Goal: Information Seeking & Learning: Learn about a topic

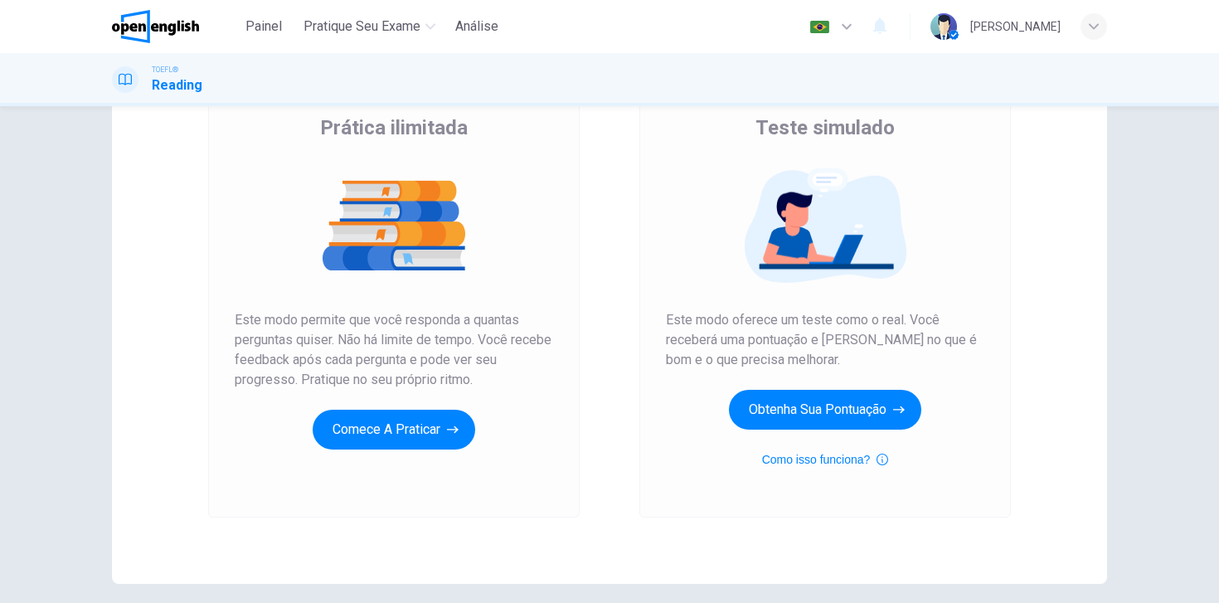
scroll to position [150, 0]
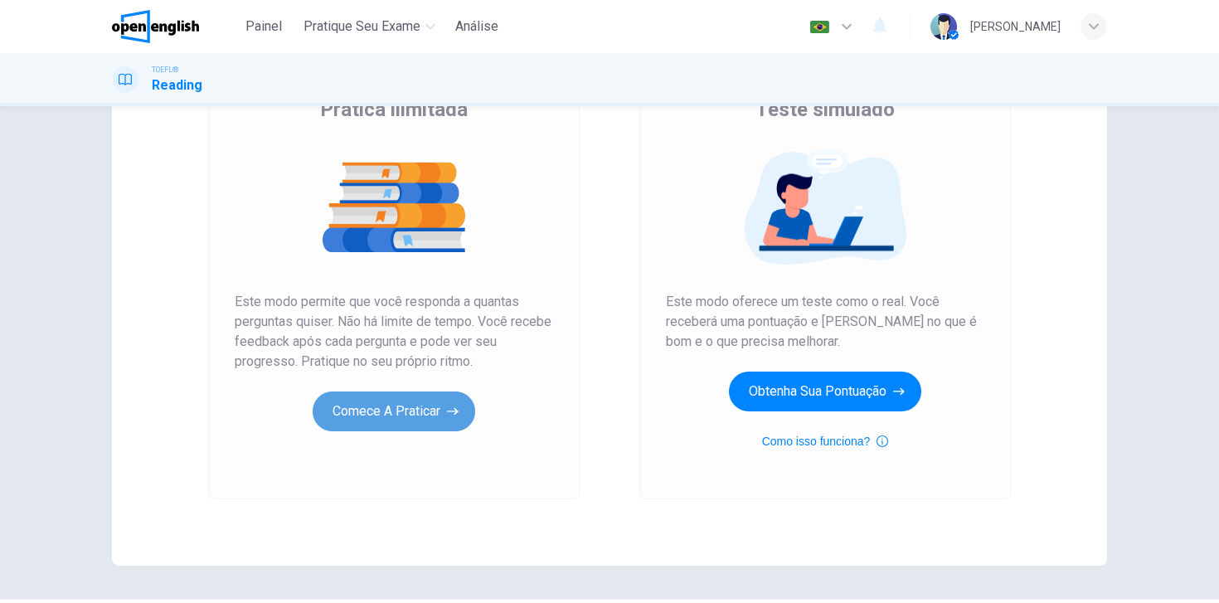
click at [383, 409] on button "Comece a praticar" at bounding box center [394, 412] width 163 height 40
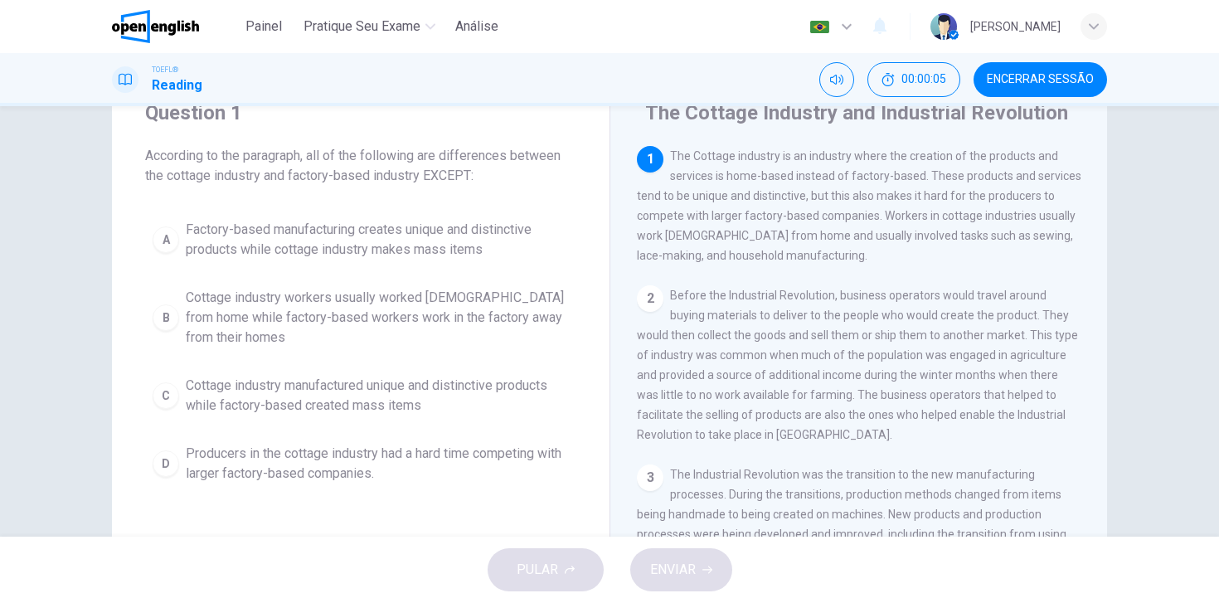
scroll to position [212, 0]
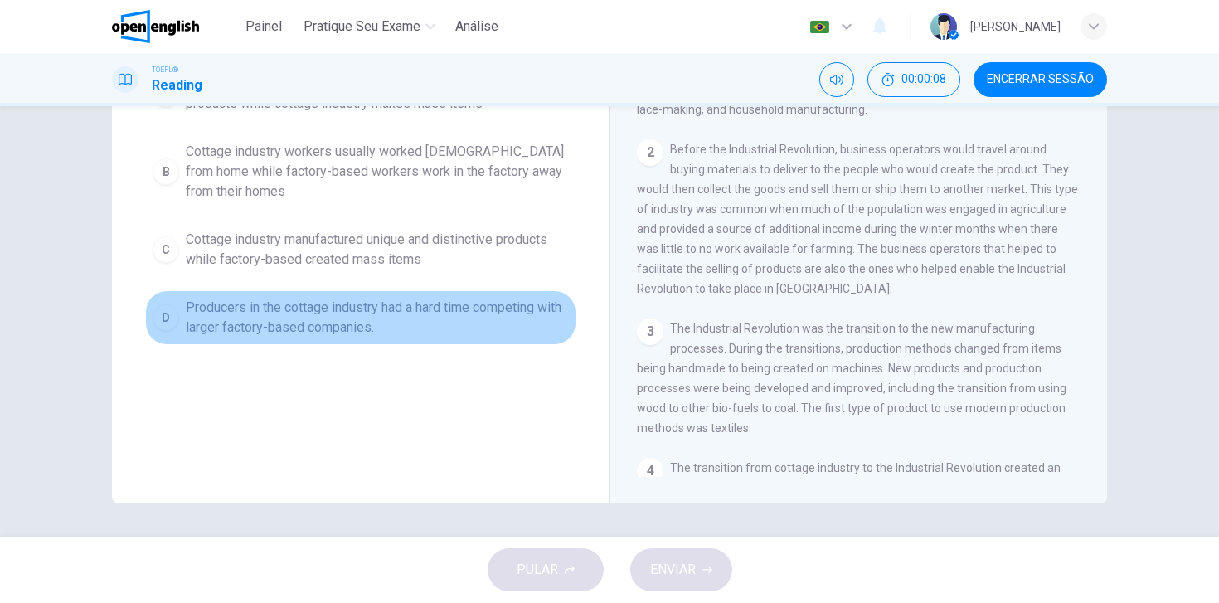
click at [366, 329] on span "Producers in the cottage industry had a hard time competing with larger factory…" at bounding box center [377, 318] width 383 height 40
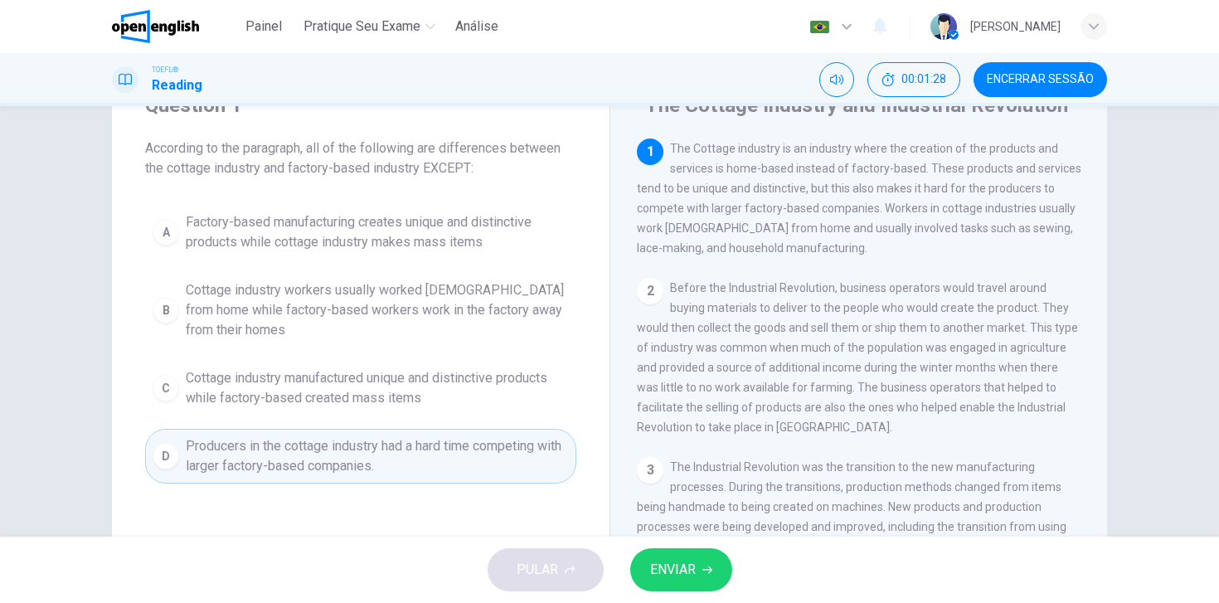
scroll to position [75, 0]
click at [653, 298] on div "2" at bounding box center [650, 290] width 27 height 27
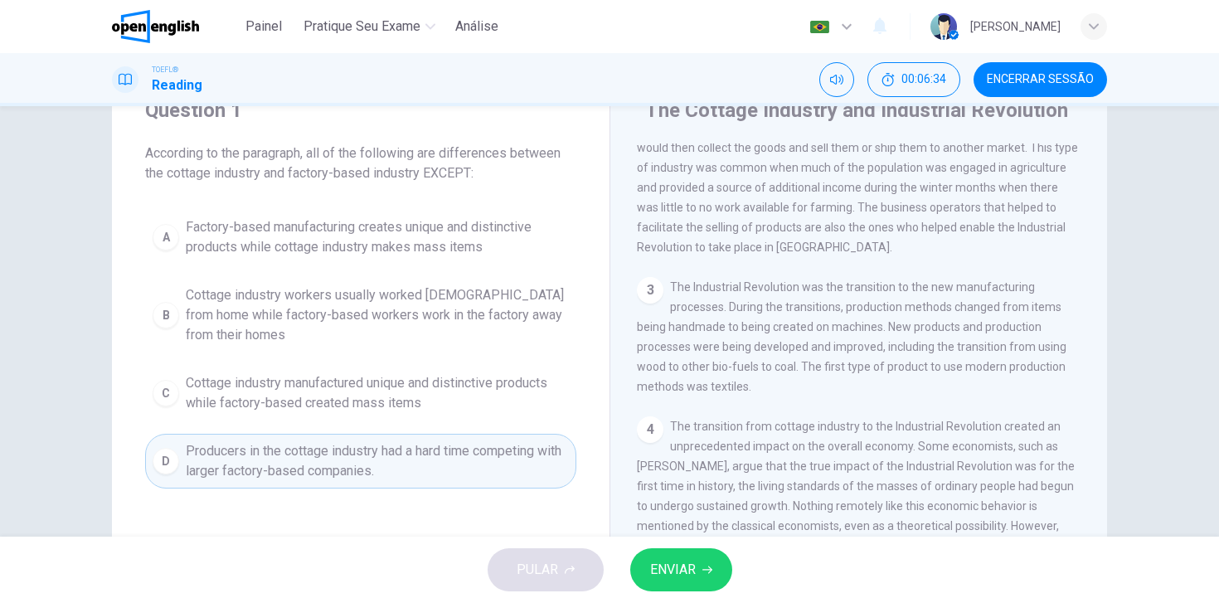
scroll to position [73, 0]
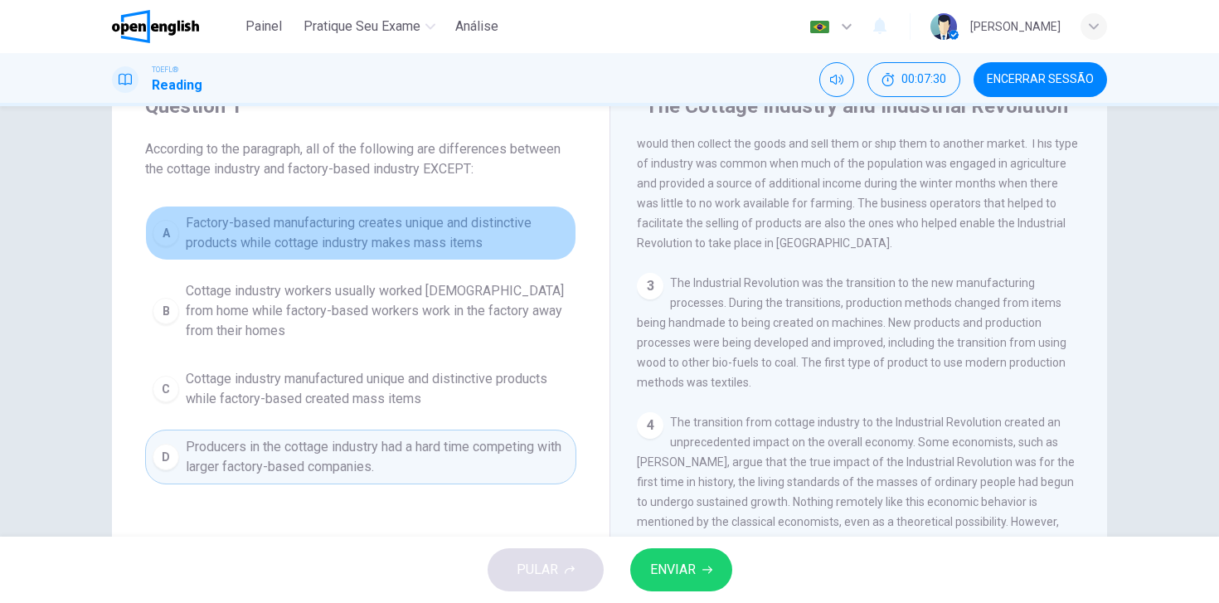
click at [168, 231] on div "A" at bounding box center [166, 233] width 27 height 27
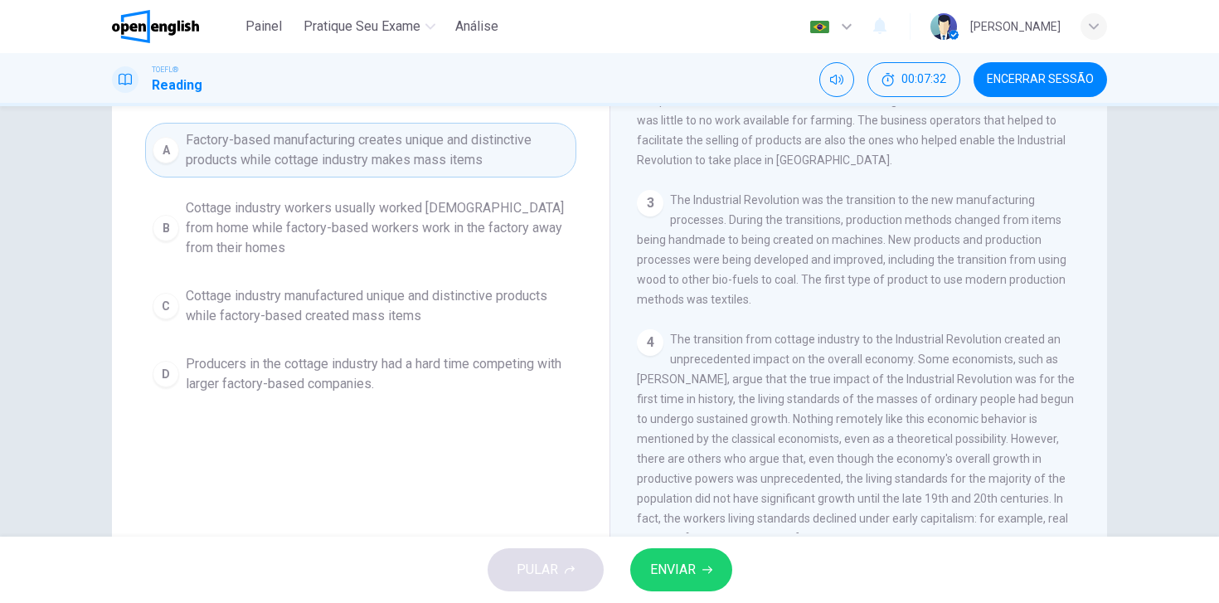
scroll to position [166, 0]
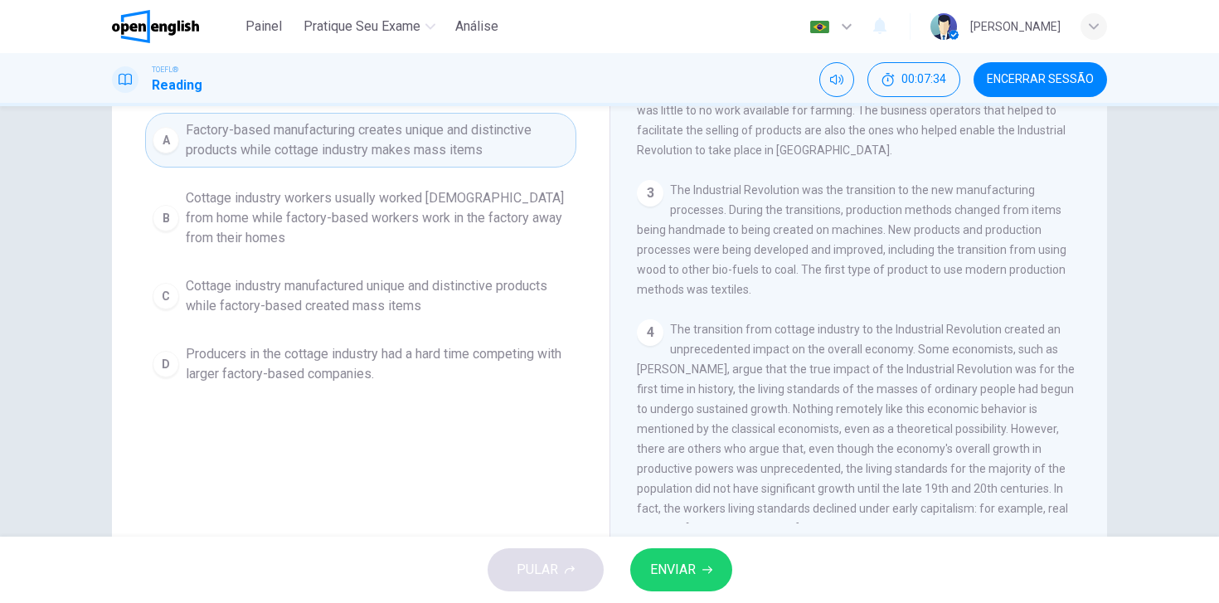
click at [659, 572] on span "ENVIAR" at bounding box center [673, 569] width 46 height 23
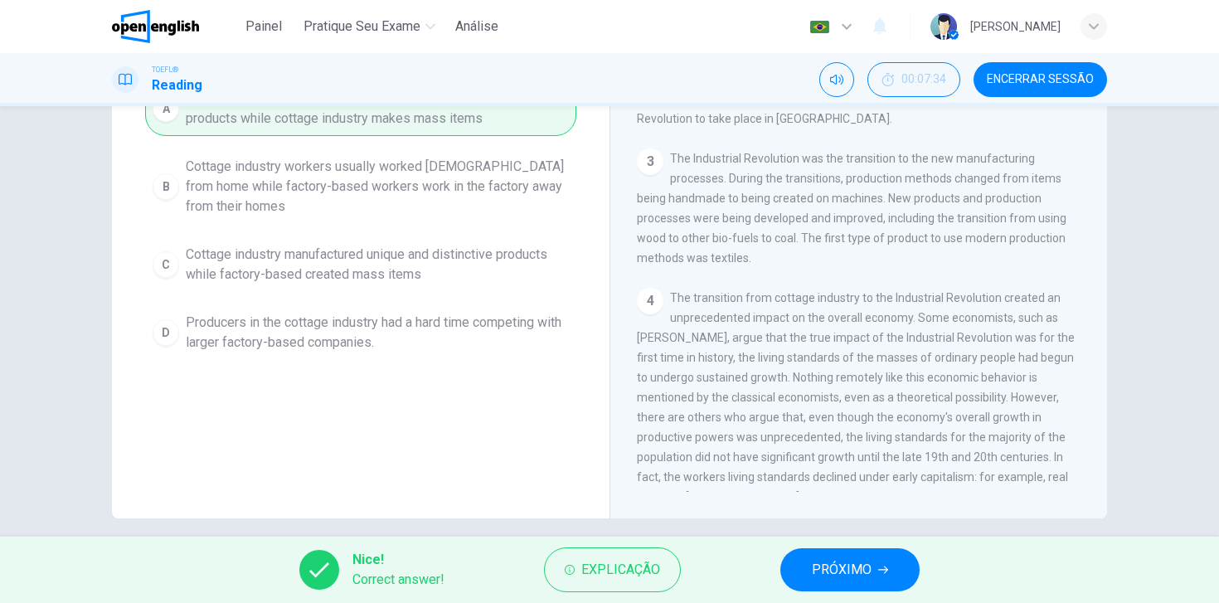
scroll to position [202, 0]
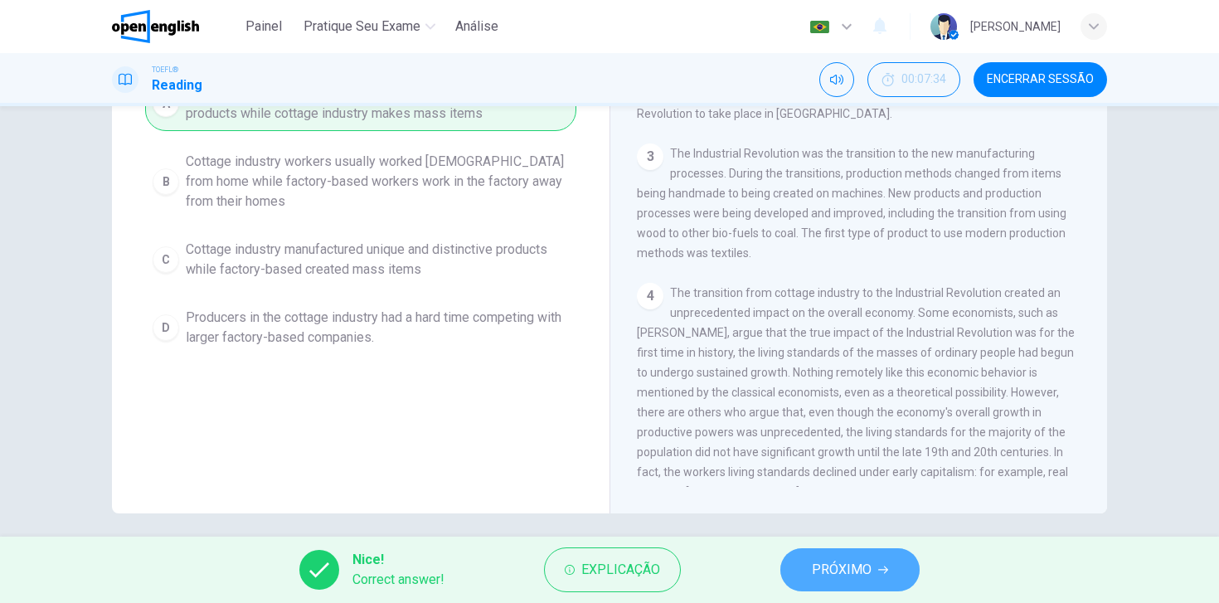
click at [869, 572] on span "PRÓXIMO" at bounding box center [842, 569] width 60 height 23
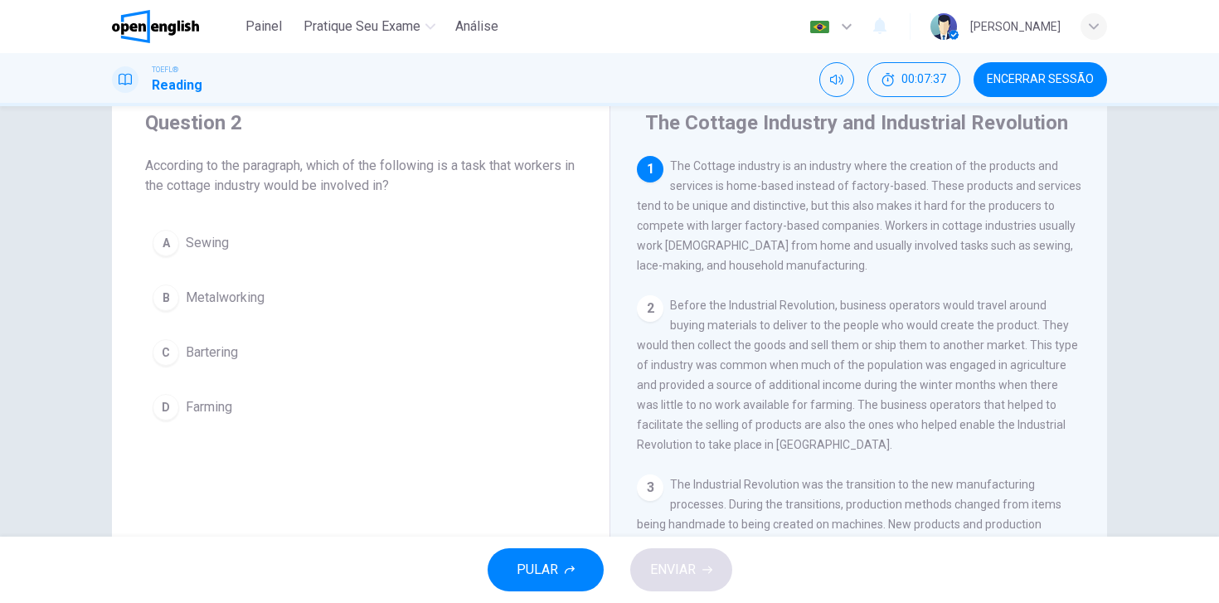
scroll to position [58, 0]
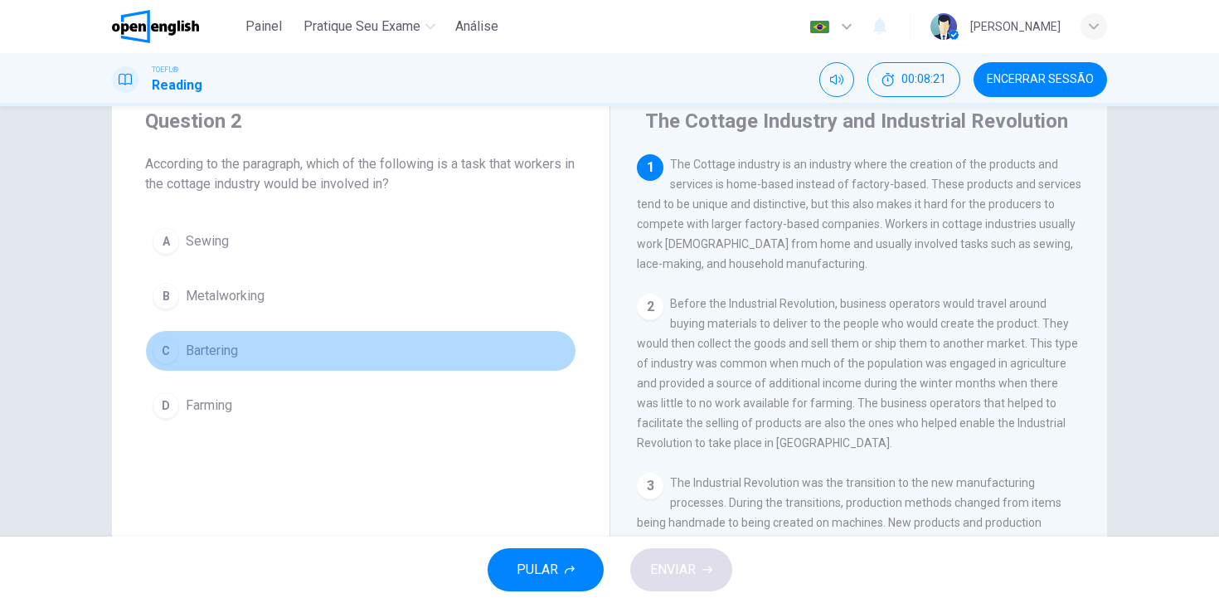
click at [175, 350] on div "C" at bounding box center [166, 351] width 27 height 27
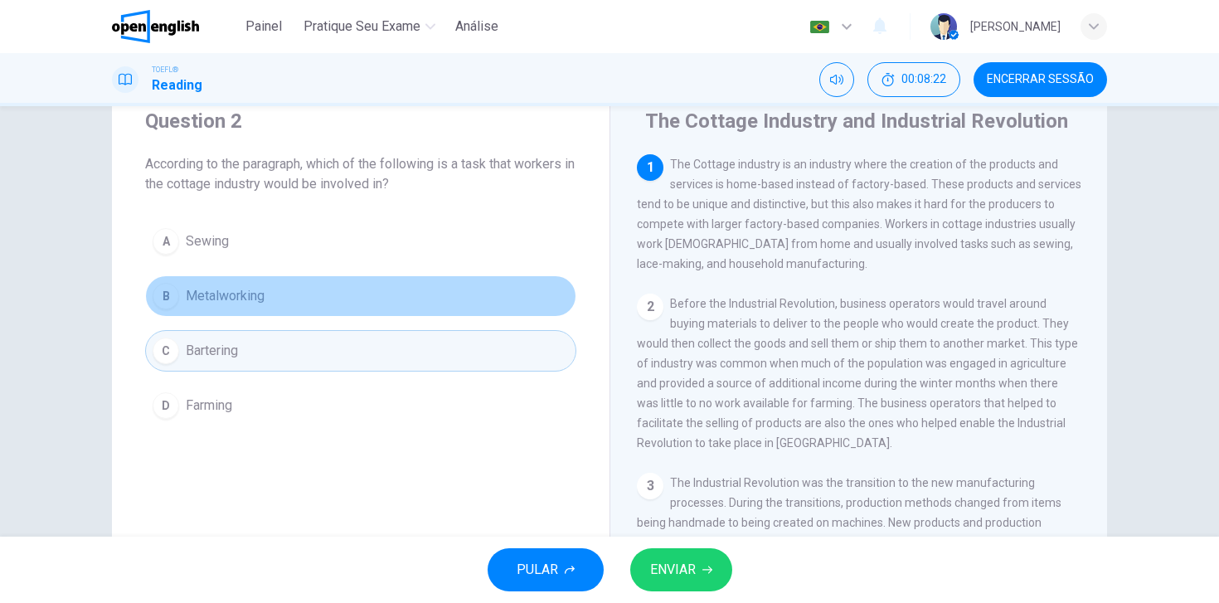
click at [161, 299] on div "B" at bounding box center [166, 296] width 27 height 27
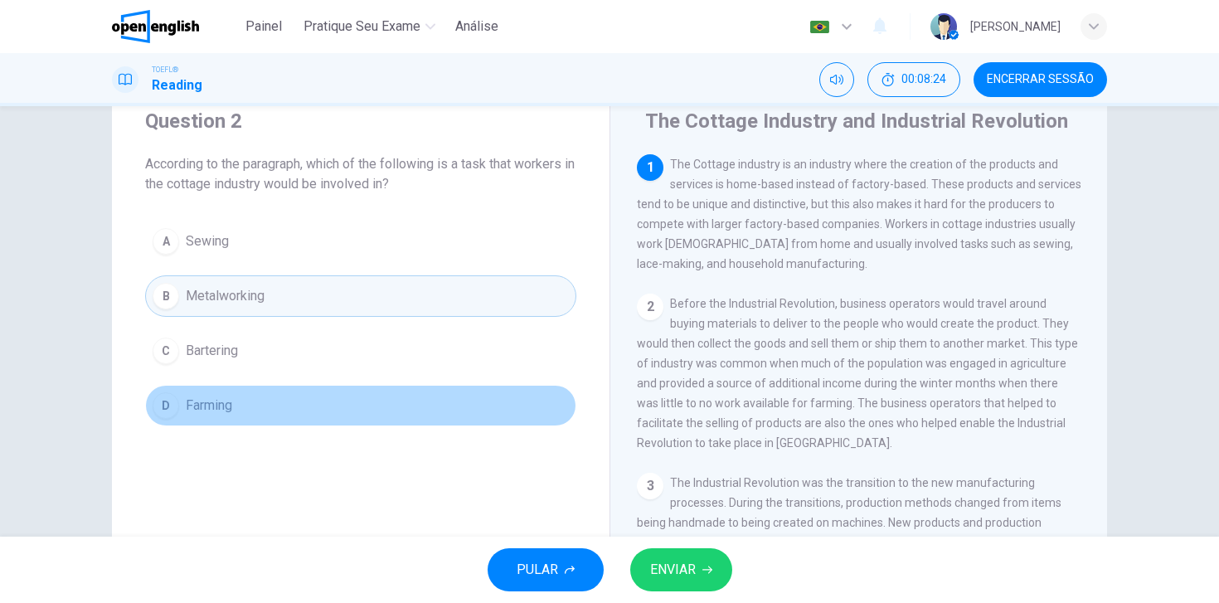
click at [168, 405] on div "D" at bounding box center [166, 405] width 27 height 27
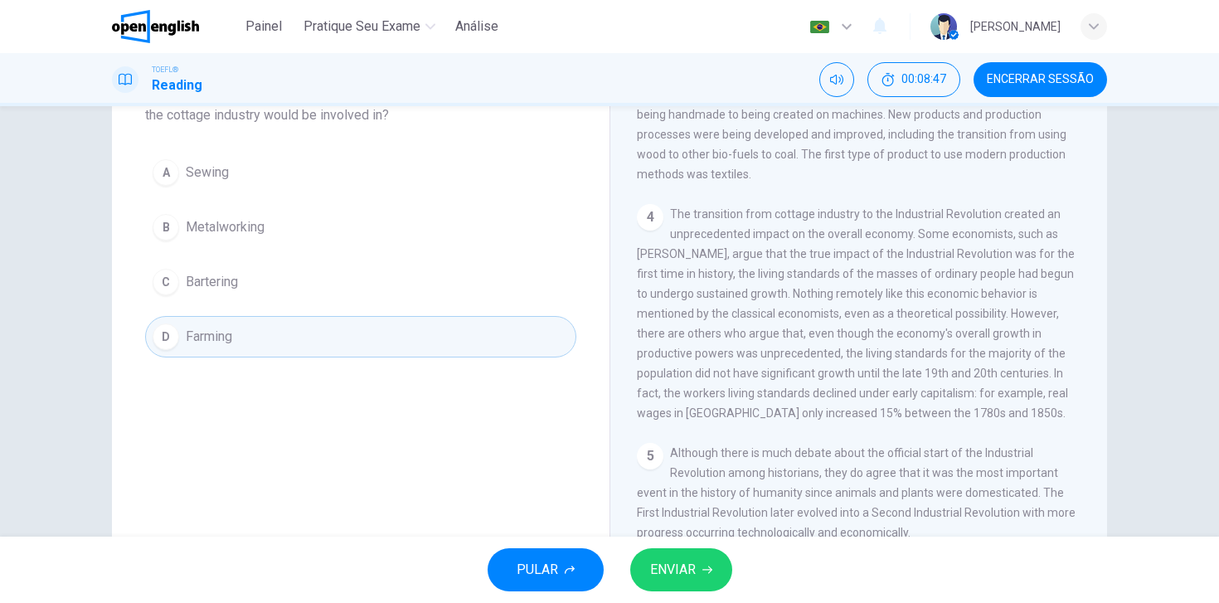
scroll to position [112, 0]
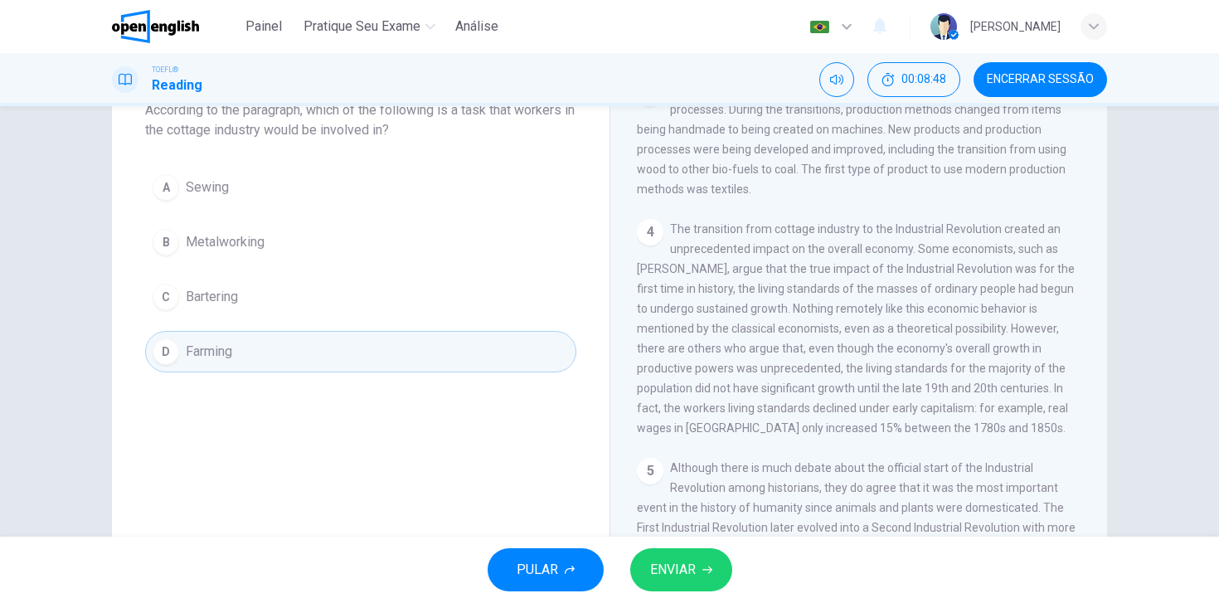
click at [664, 574] on span "ENVIAR" at bounding box center [673, 569] width 46 height 23
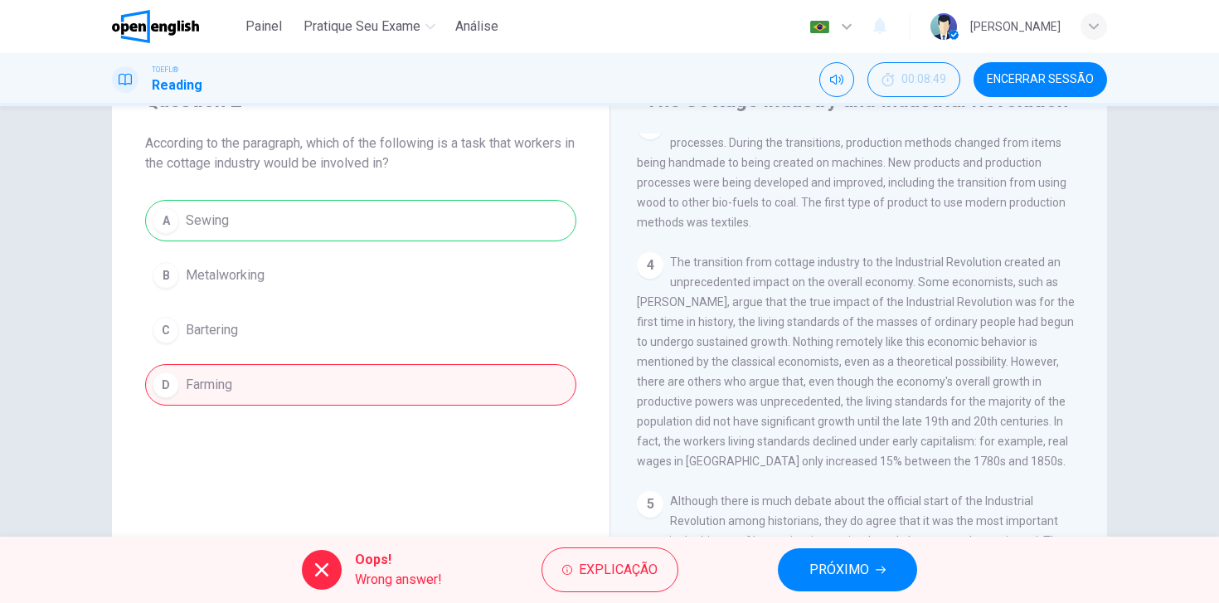
scroll to position [75, 0]
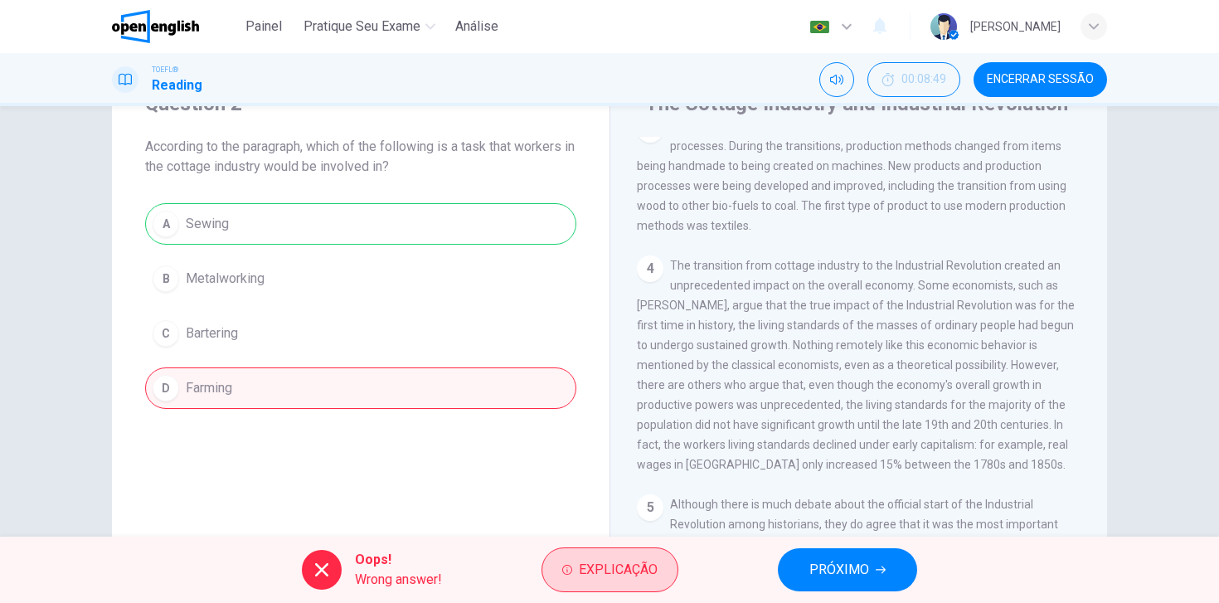
click at [606, 581] on button "Explicação" at bounding box center [610, 569] width 137 height 45
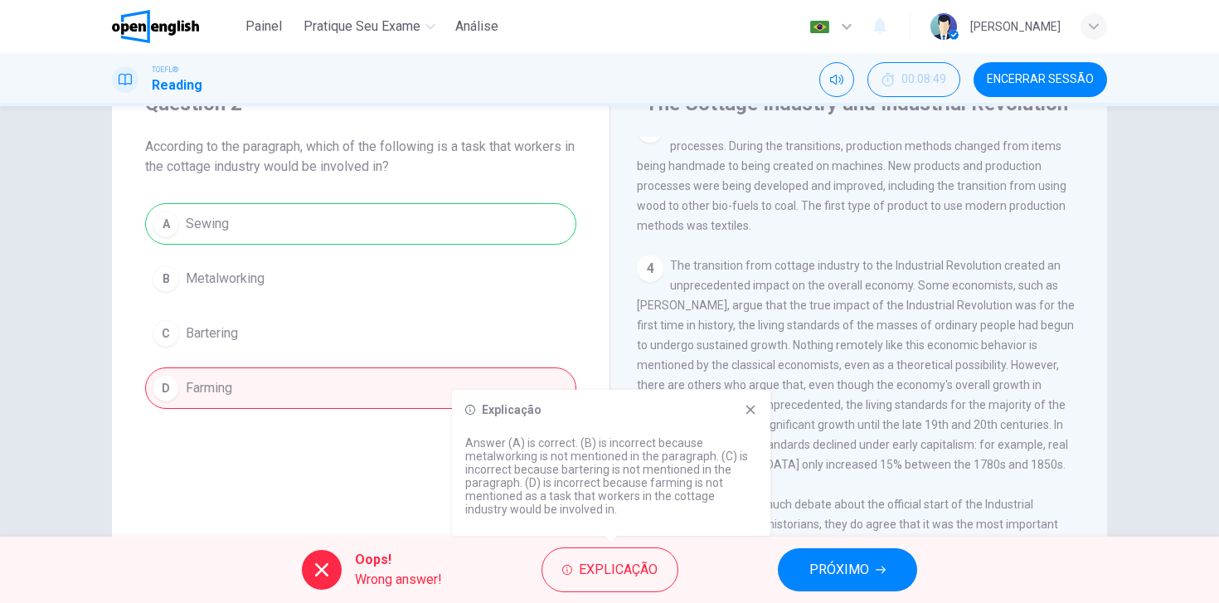
click at [839, 567] on span "PRÓXIMO" at bounding box center [840, 569] width 60 height 23
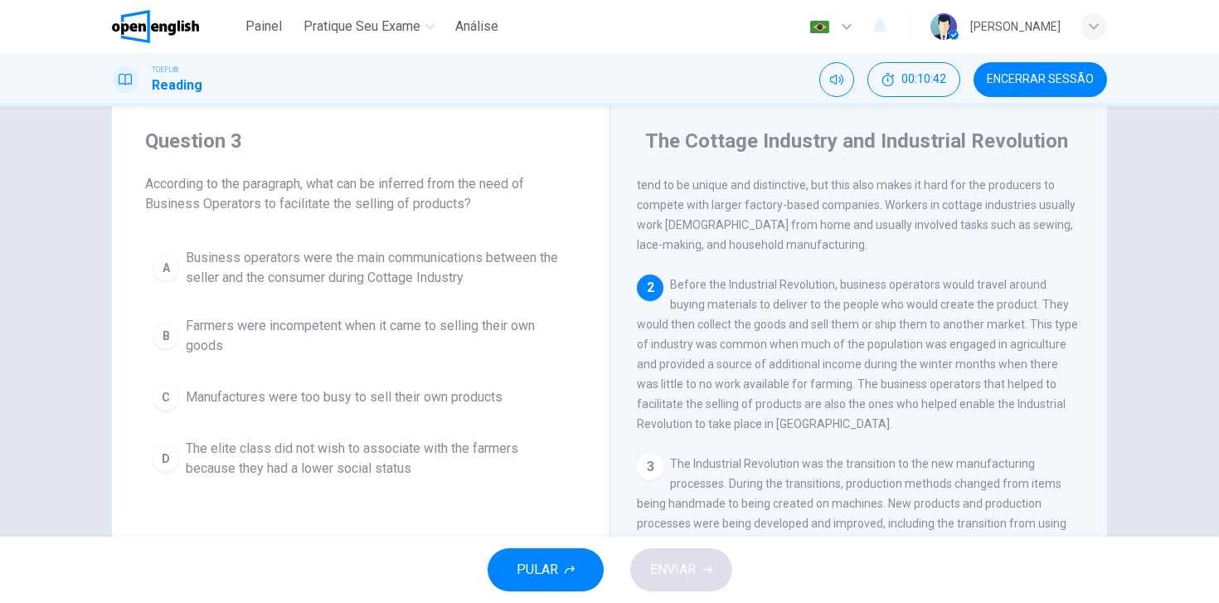
scroll to position [0, 0]
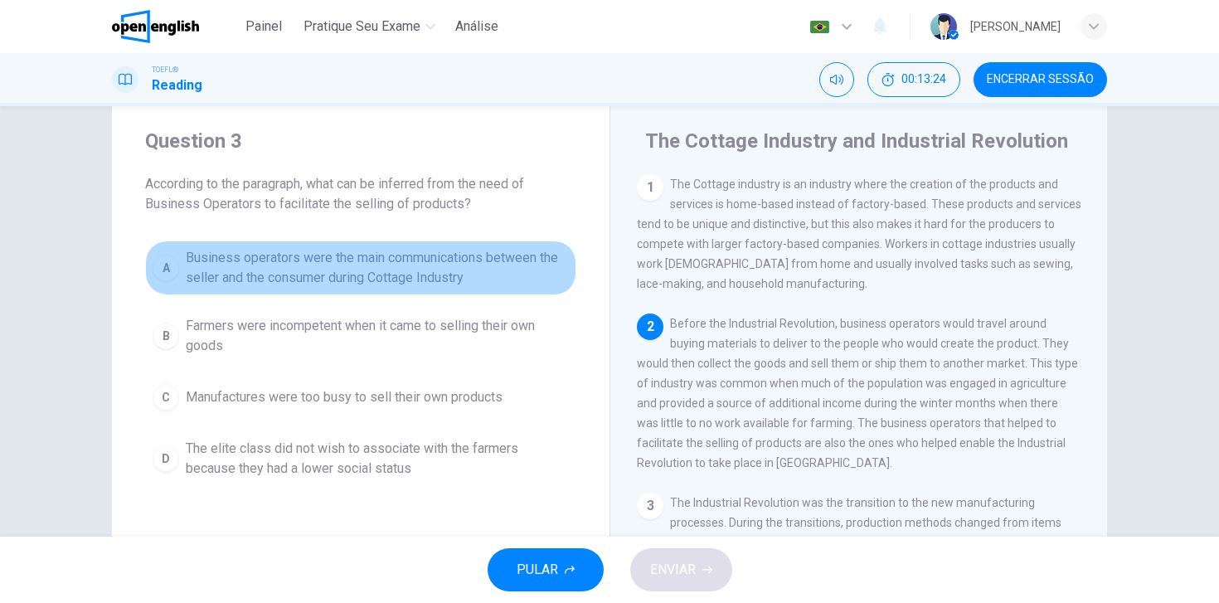
click at [173, 263] on div "A" at bounding box center [166, 268] width 27 height 27
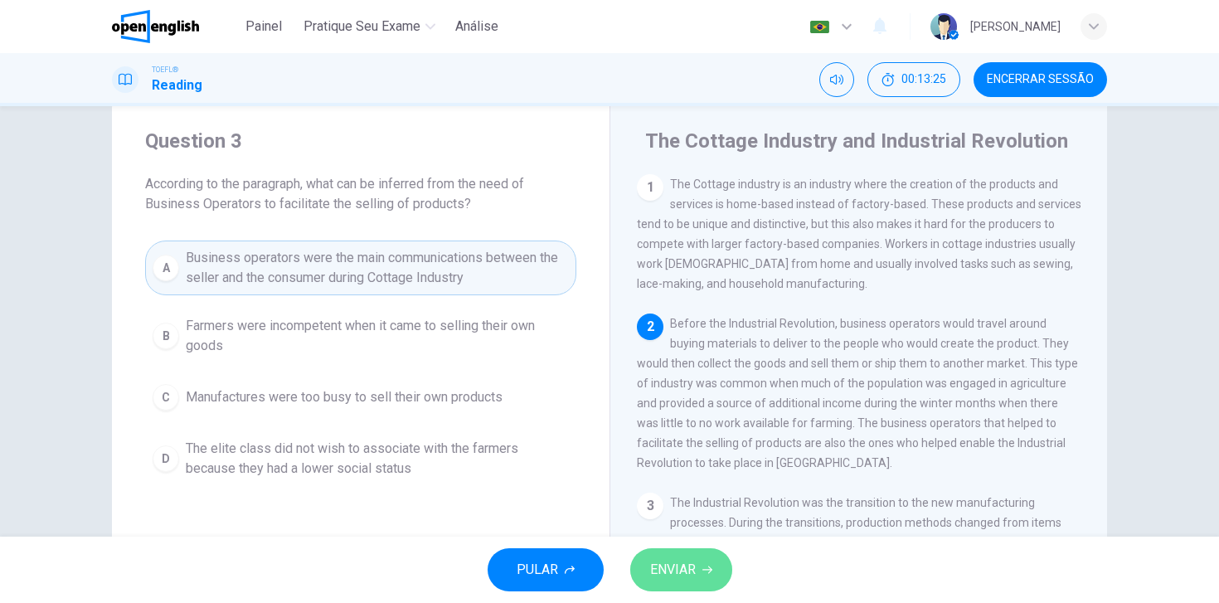
click at [670, 567] on span "ENVIAR" at bounding box center [673, 569] width 46 height 23
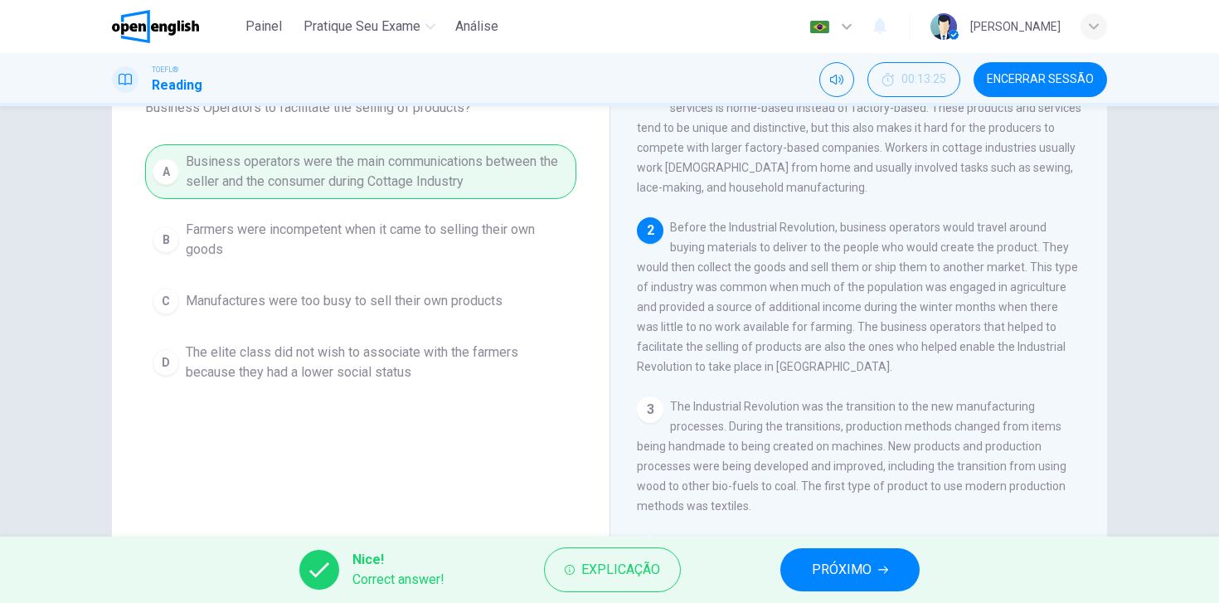
scroll to position [139, 0]
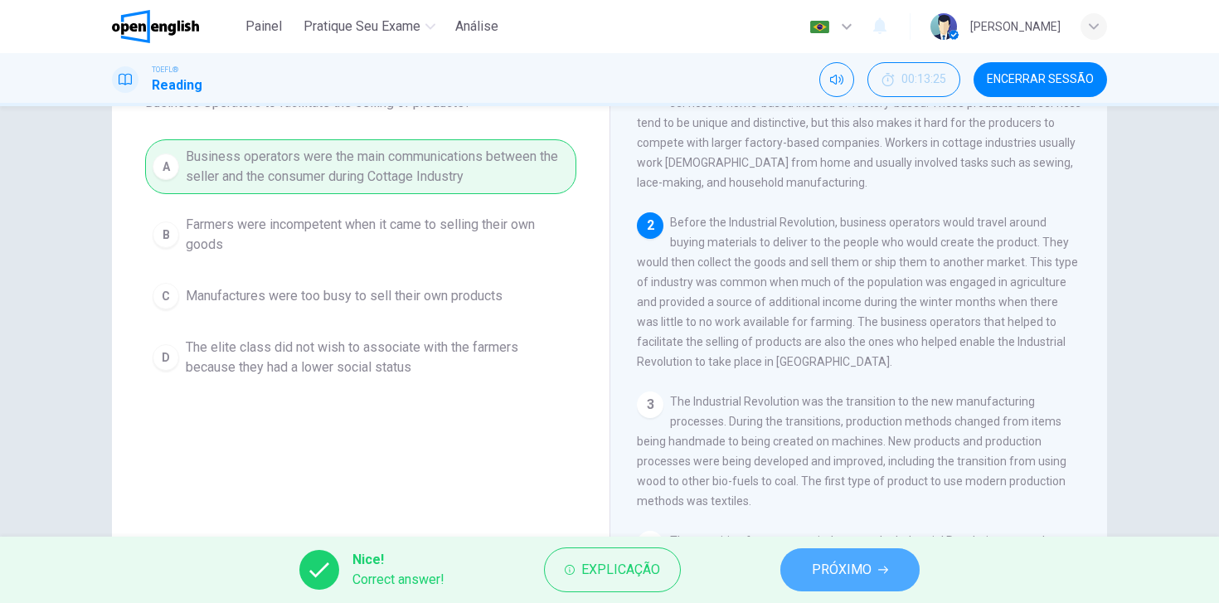
click at [844, 577] on span "PRÓXIMO" at bounding box center [842, 569] width 60 height 23
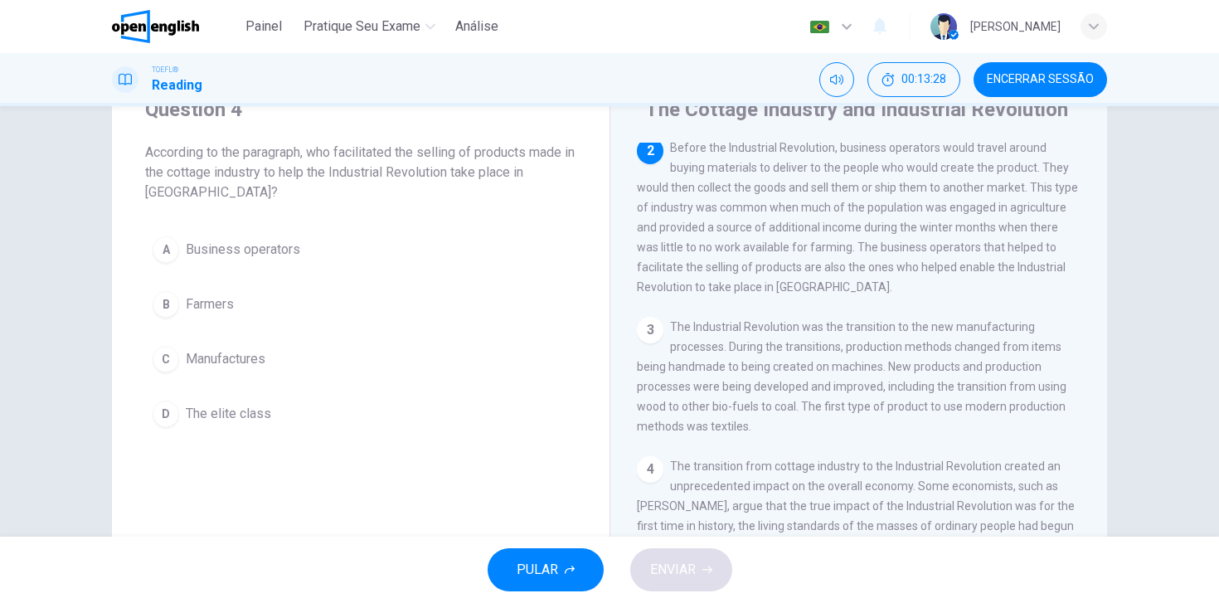
scroll to position [71, 0]
click at [163, 252] on div "A" at bounding box center [166, 248] width 27 height 27
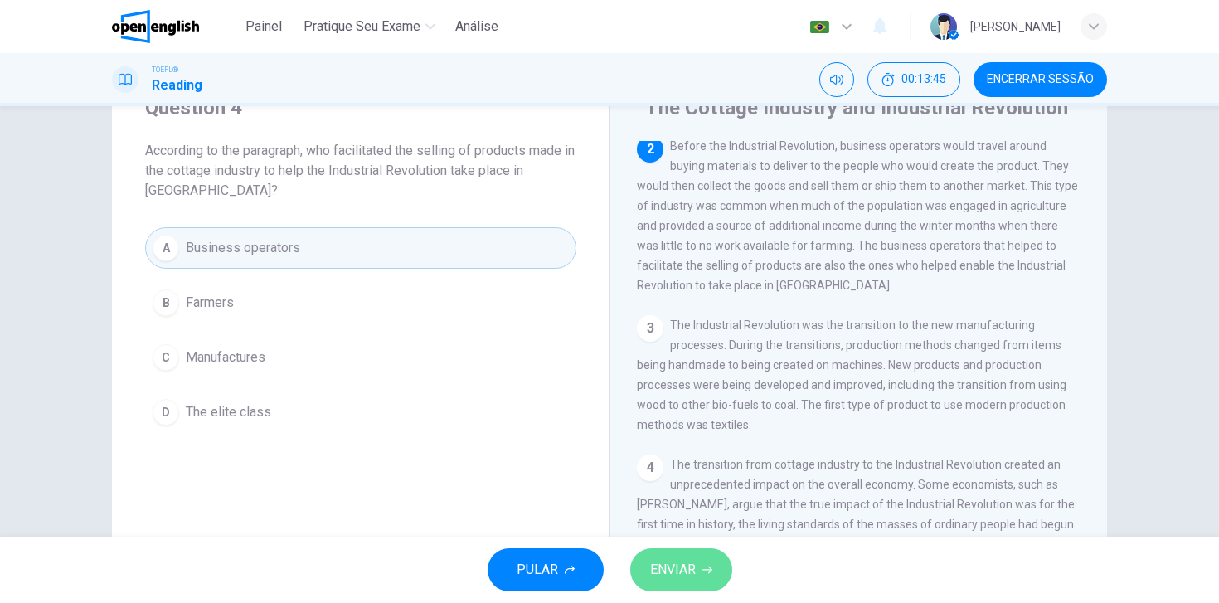
click at [681, 573] on span "ENVIAR" at bounding box center [673, 569] width 46 height 23
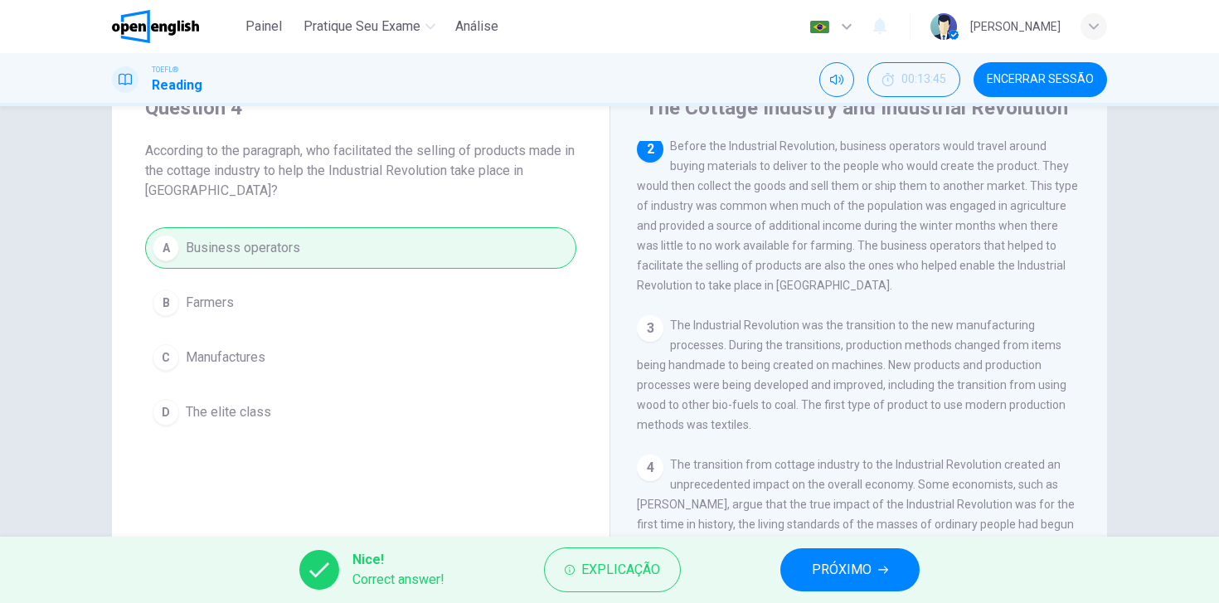
click at [865, 570] on span "PRÓXIMO" at bounding box center [842, 569] width 60 height 23
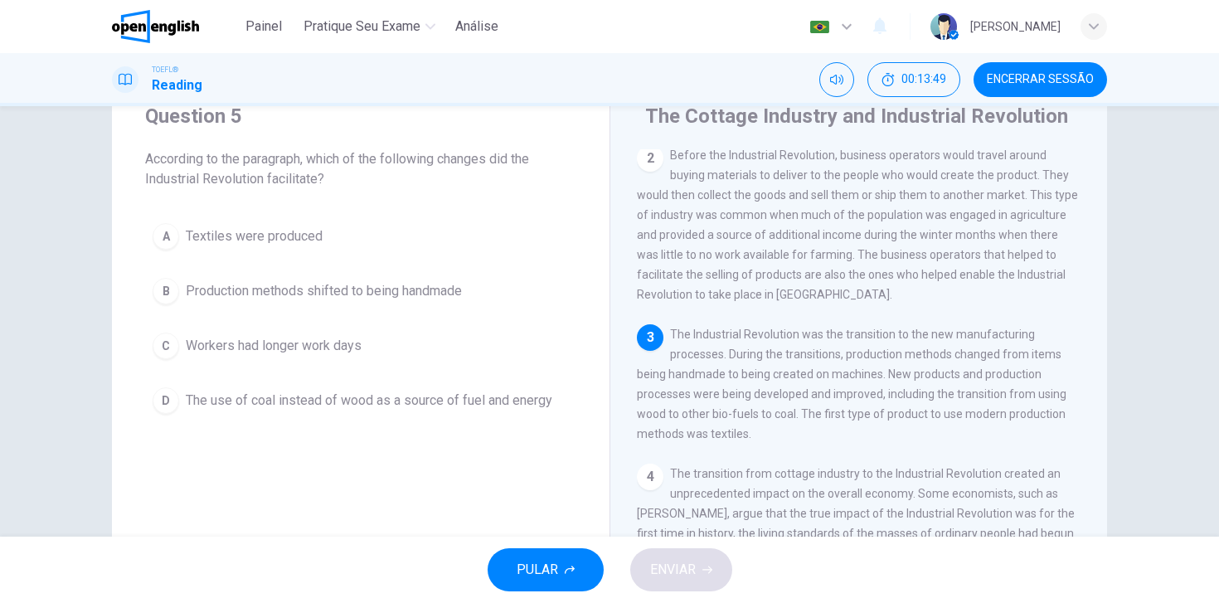
scroll to position [64, 0]
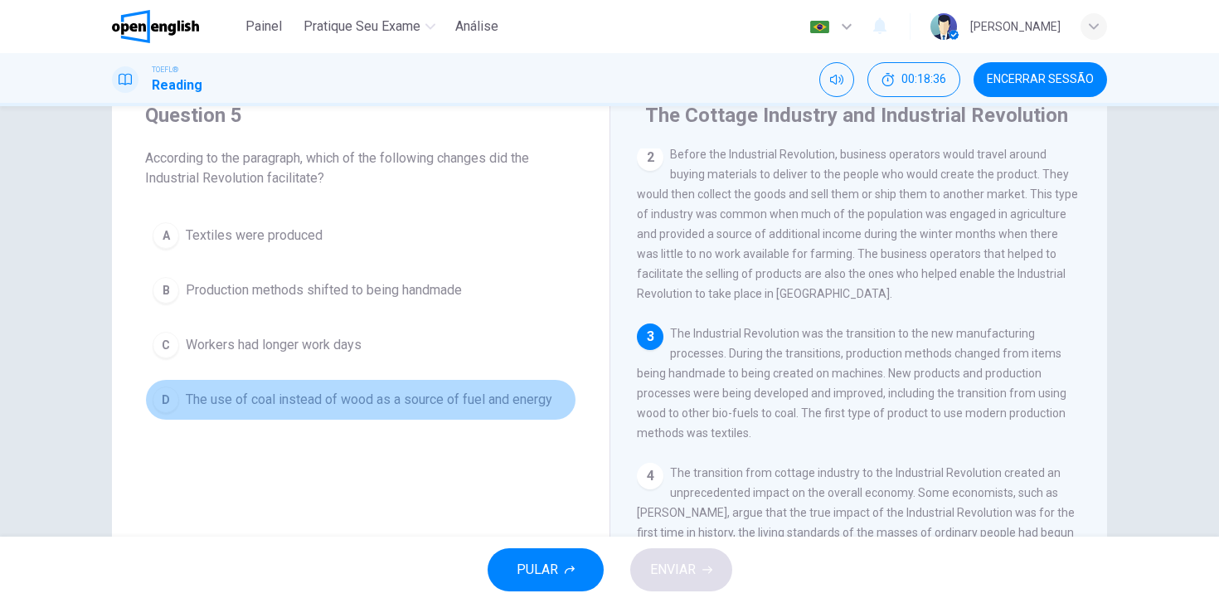
click at [166, 396] on div "D" at bounding box center [166, 400] width 27 height 27
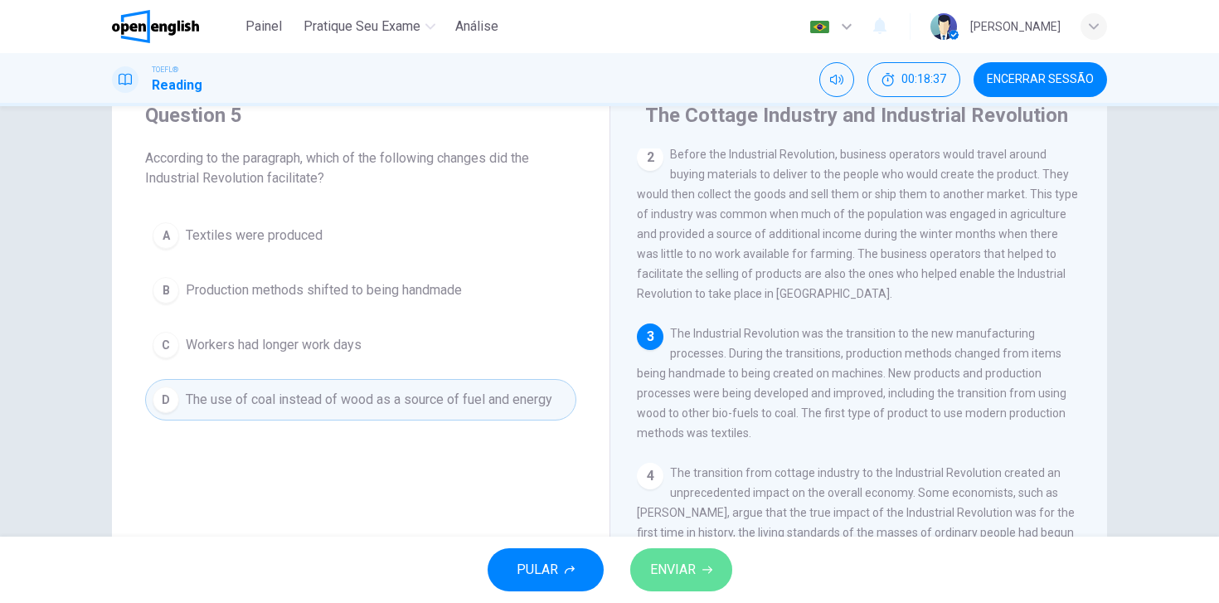
click at [677, 561] on span "ENVIAR" at bounding box center [673, 569] width 46 height 23
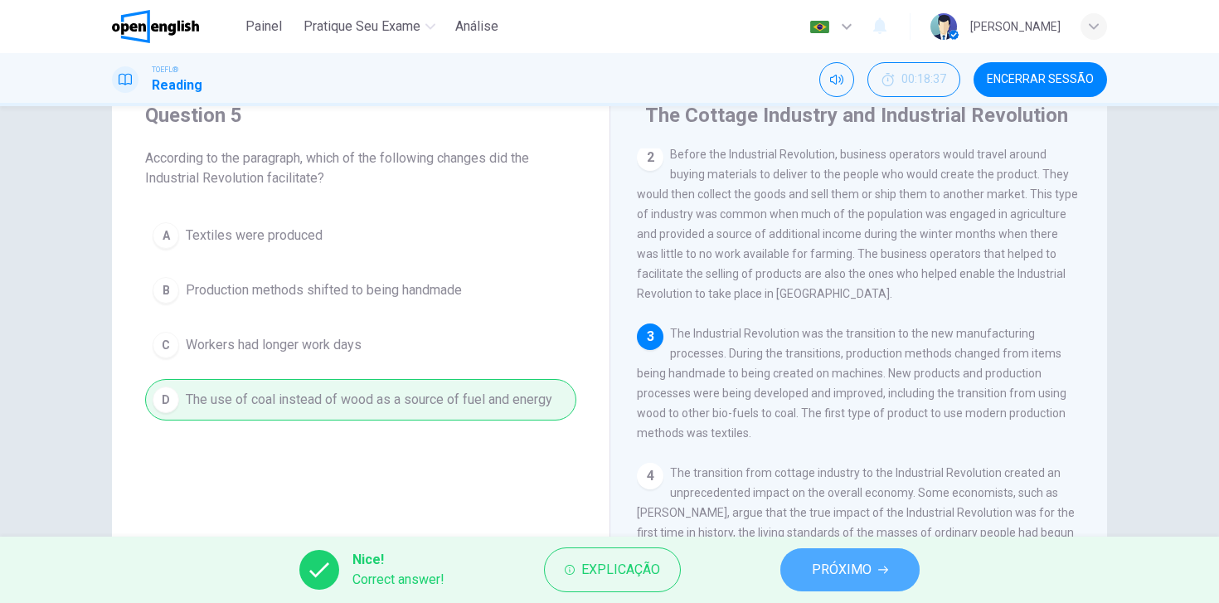
click at [834, 566] on span "PRÓXIMO" at bounding box center [842, 569] width 60 height 23
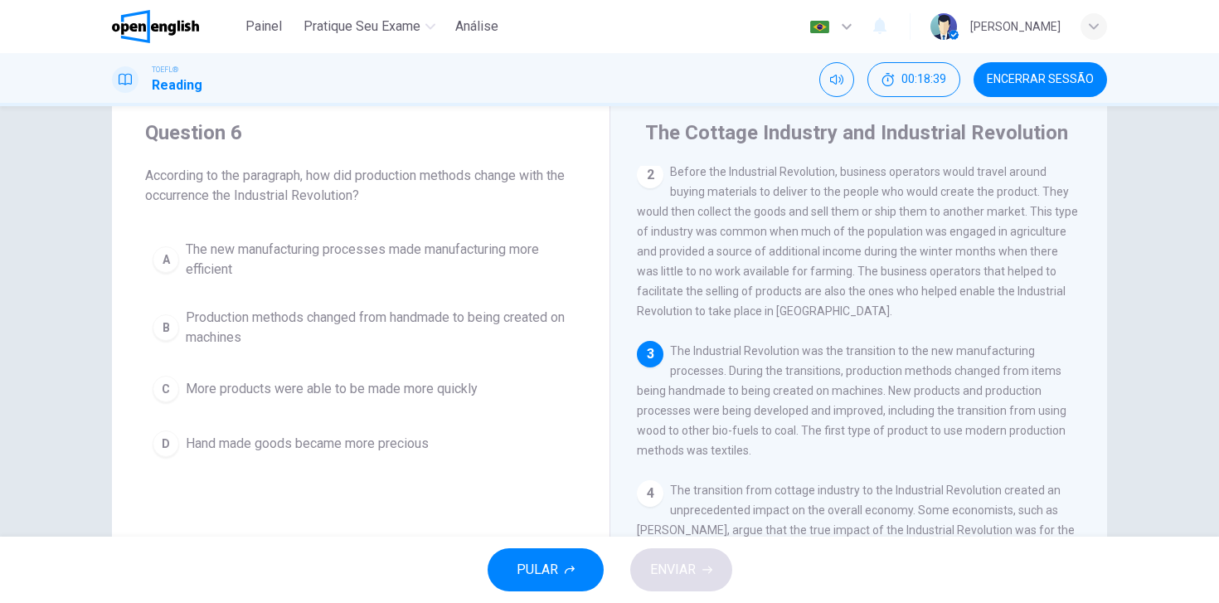
scroll to position [46, 0]
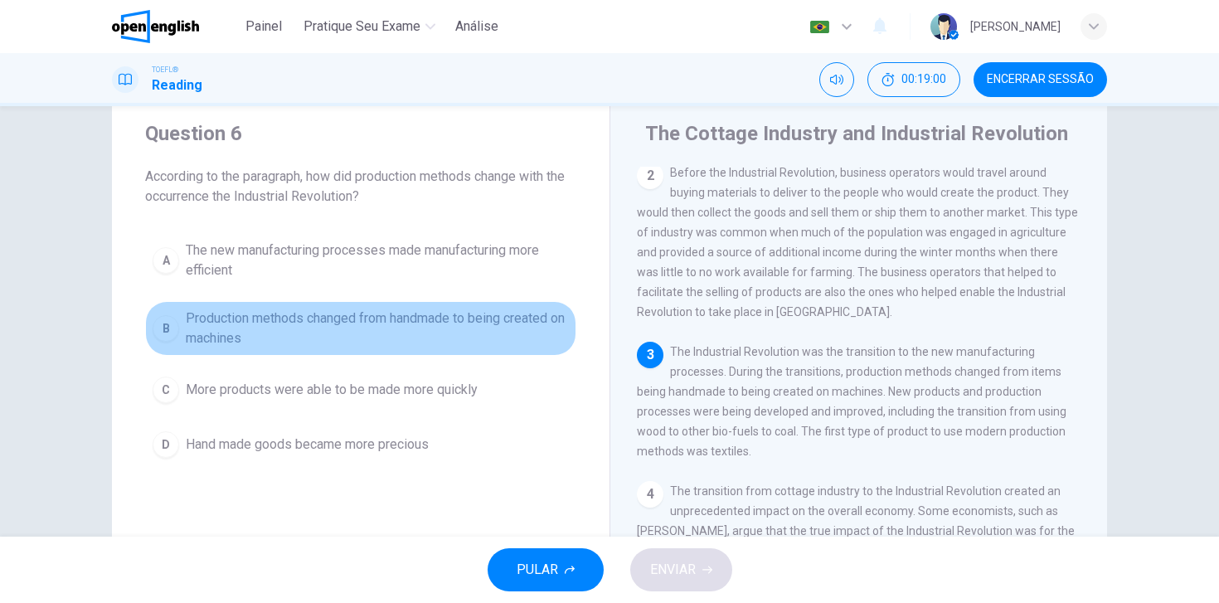
click at [160, 326] on div "B" at bounding box center [166, 328] width 27 height 27
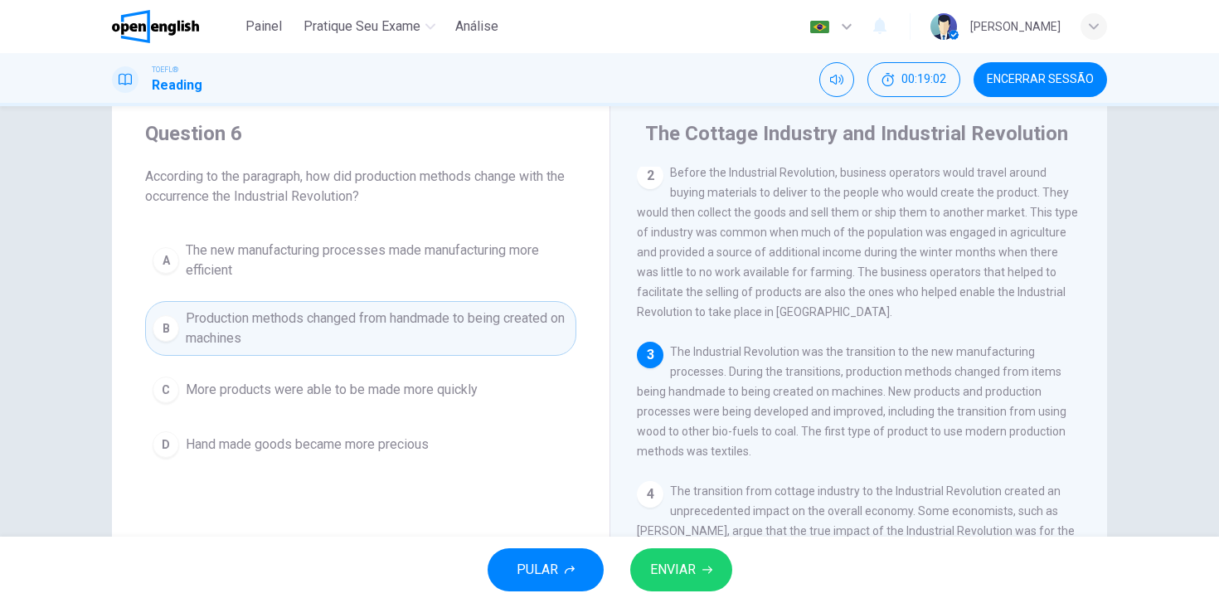
click at [676, 568] on span "ENVIAR" at bounding box center [673, 569] width 46 height 23
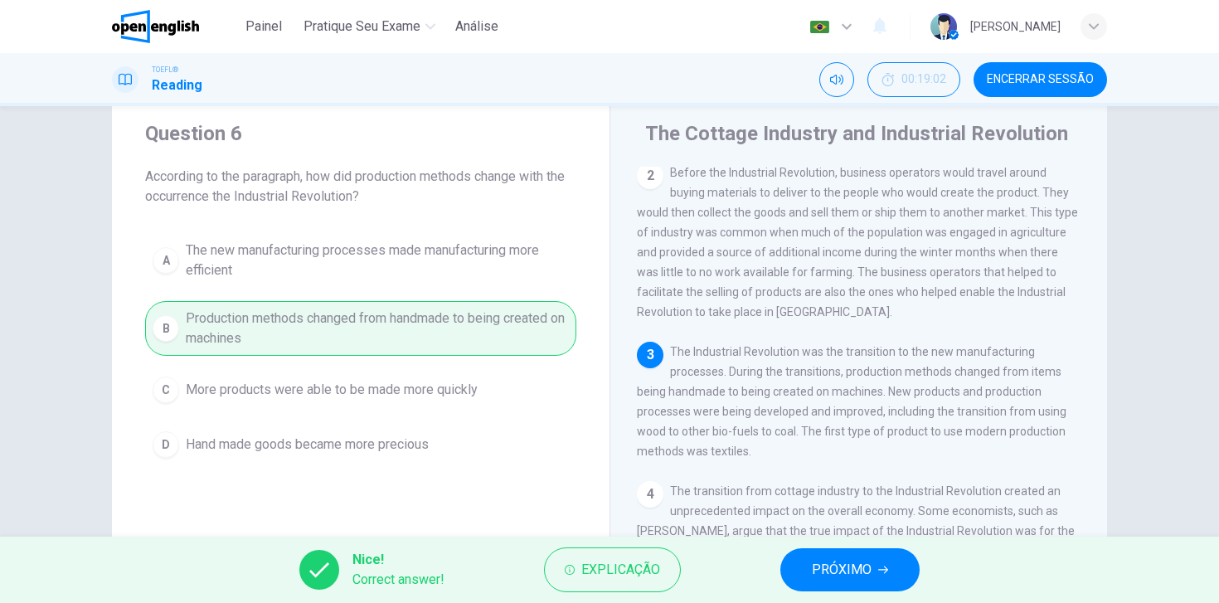
click at [844, 579] on span "PRÓXIMO" at bounding box center [842, 569] width 60 height 23
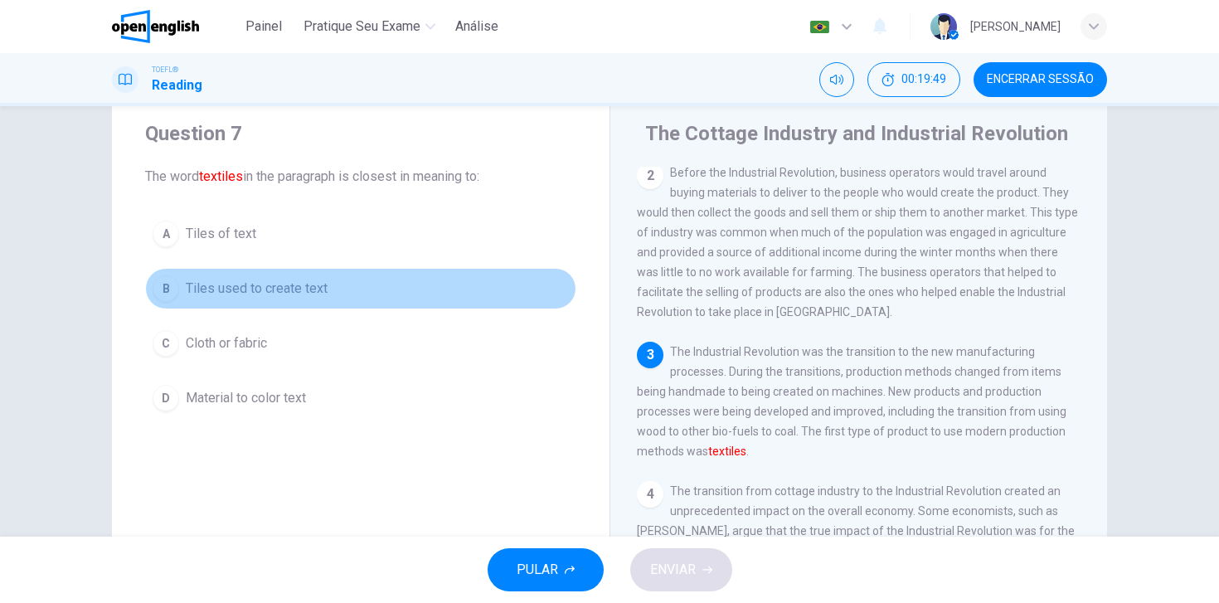
click at [167, 294] on div "B" at bounding box center [166, 288] width 27 height 27
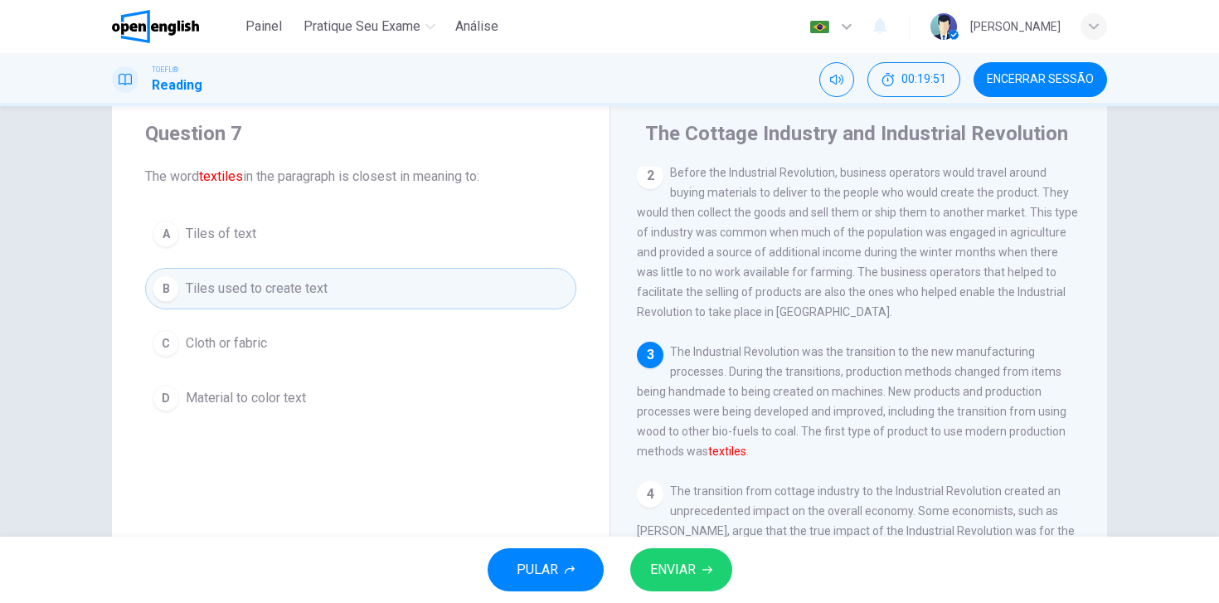
click at [665, 566] on span "ENVIAR" at bounding box center [673, 569] width 46 height 23
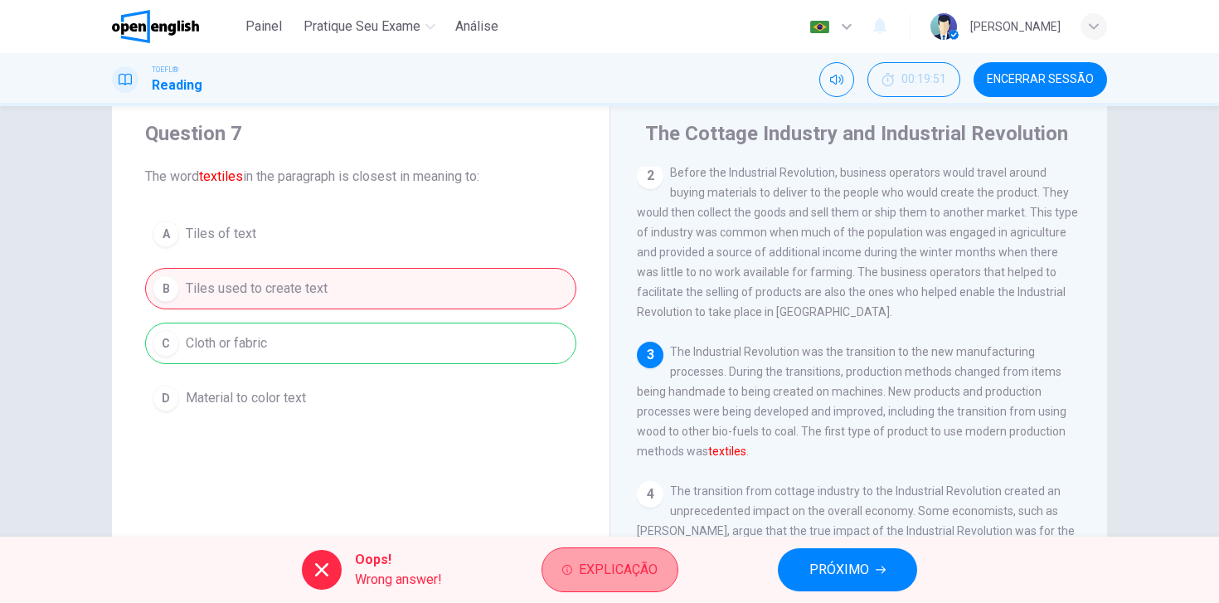
click at [583, 561] on span "Explicação" at bounding box center [618, 569] width 79 height 23
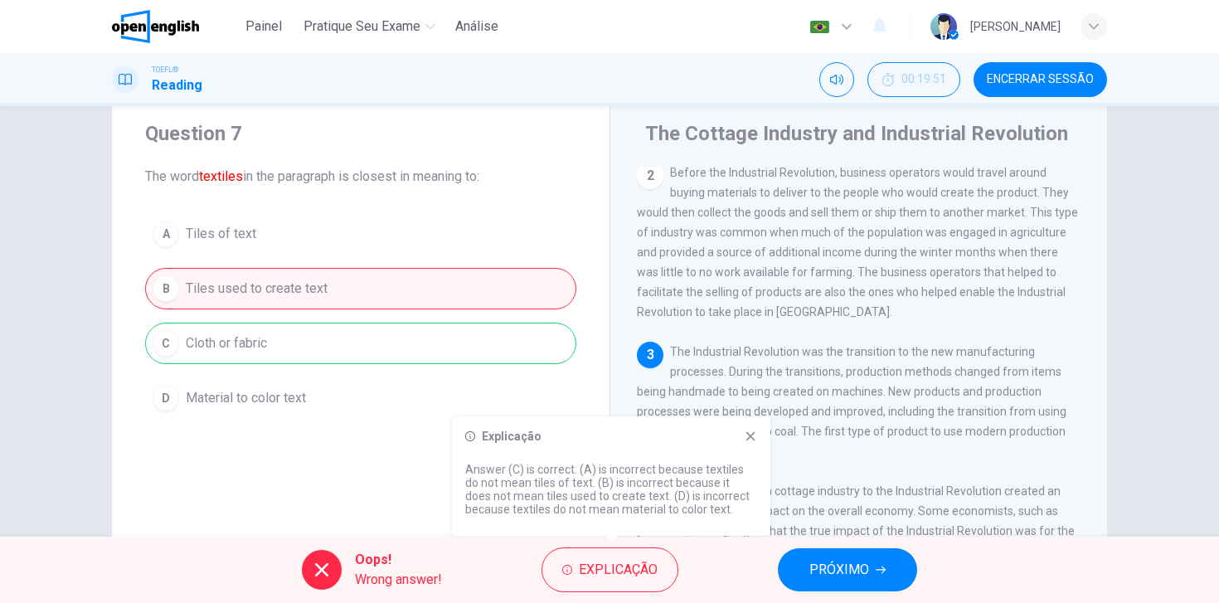
click at [820, 564] on span "PRÓXIMO" at bounding box center [840, 569] width 60 height 23
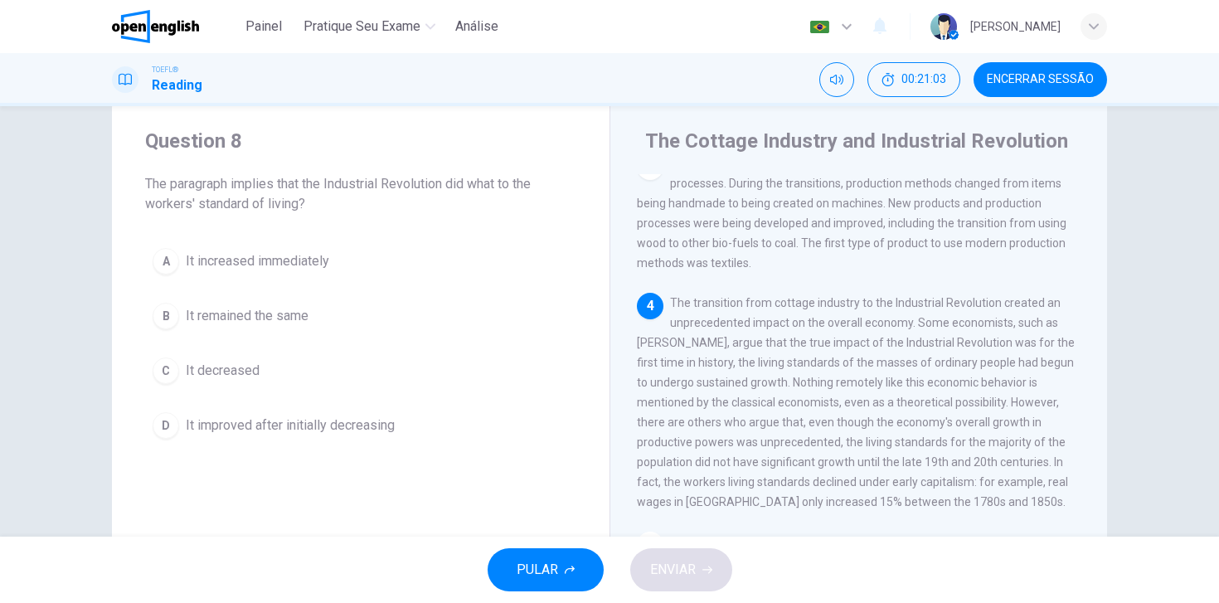
scroll to position [33, 0]
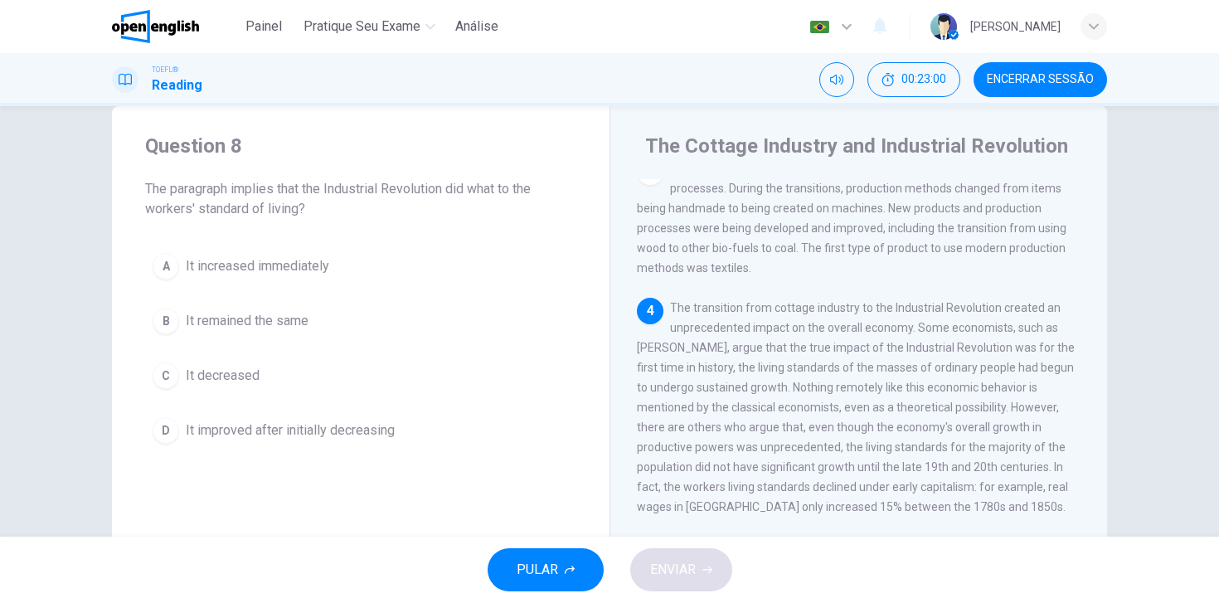
click at [165, 430] on div "D" at bounding box center [166, 430] width 27 height 27
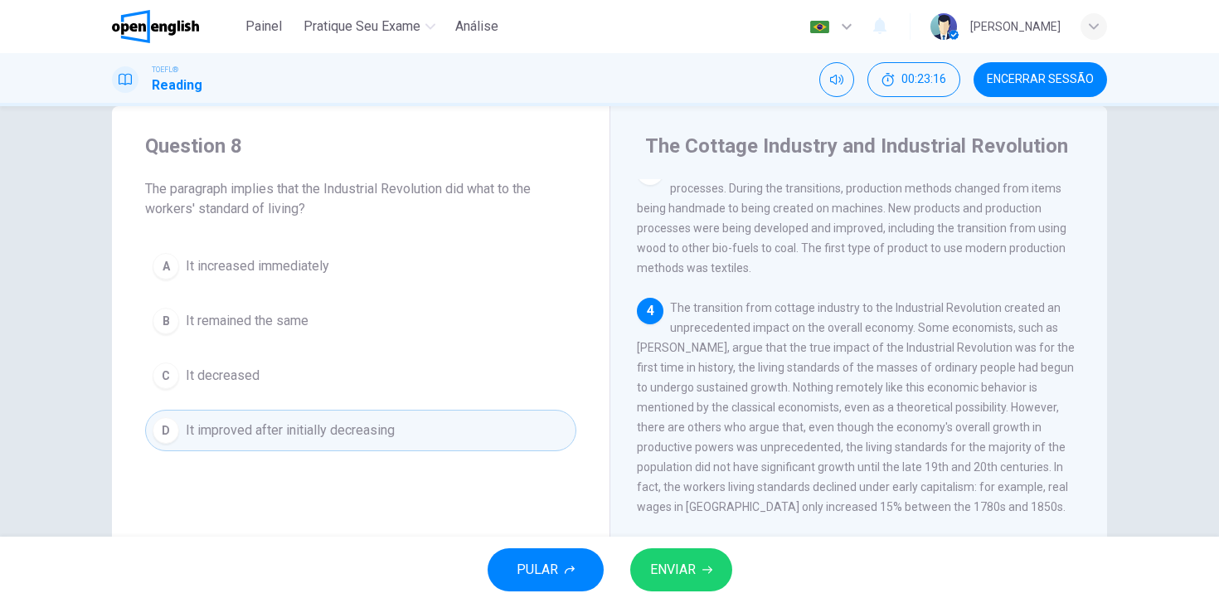
click at [678, 570] on span "ENVIAR" at bounding box center [673, 569] width 46 height 23
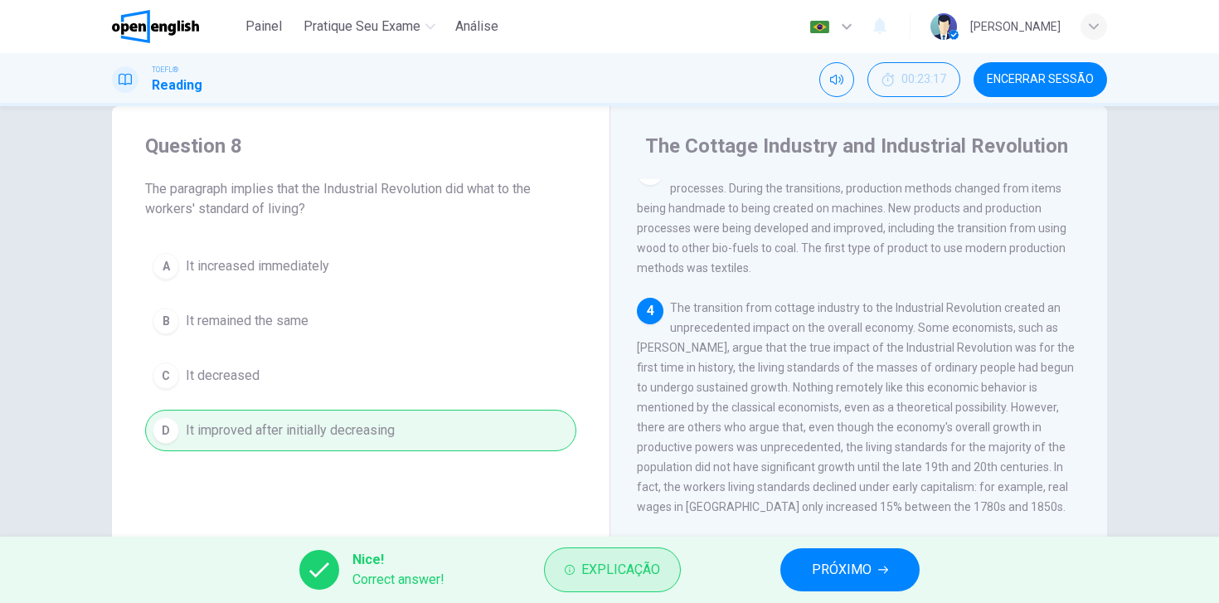
click at [605, 567] on span "Explicação" at bounding box center [620, 569] width 79 height 23
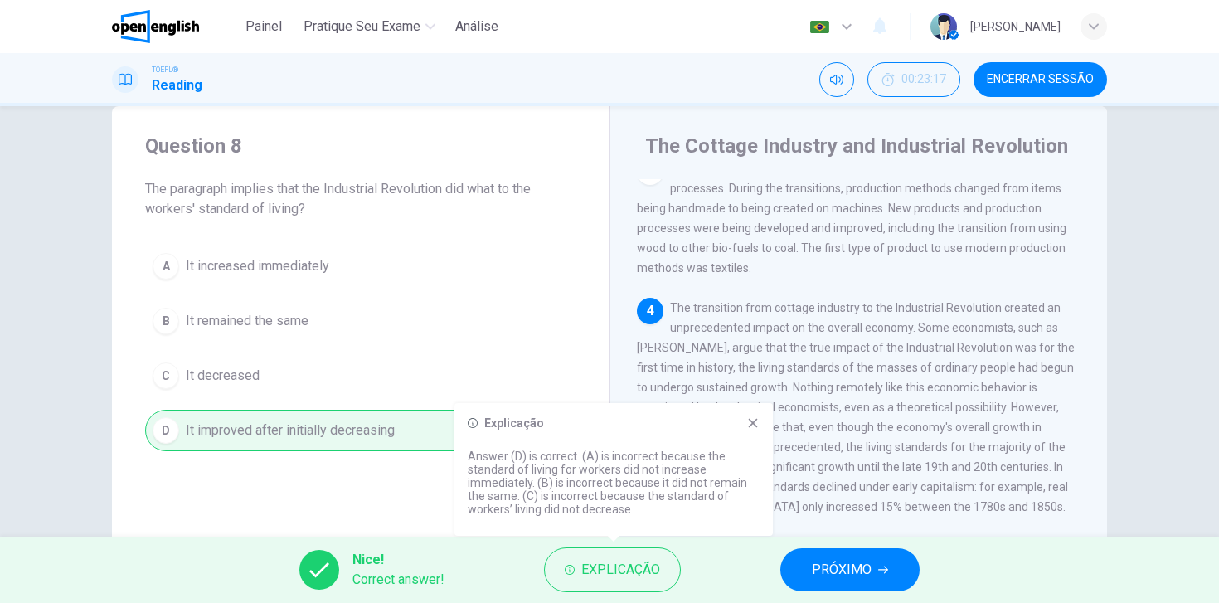
click at [754, 427] on icon at bounding box center [753, 422] width 13 height 13
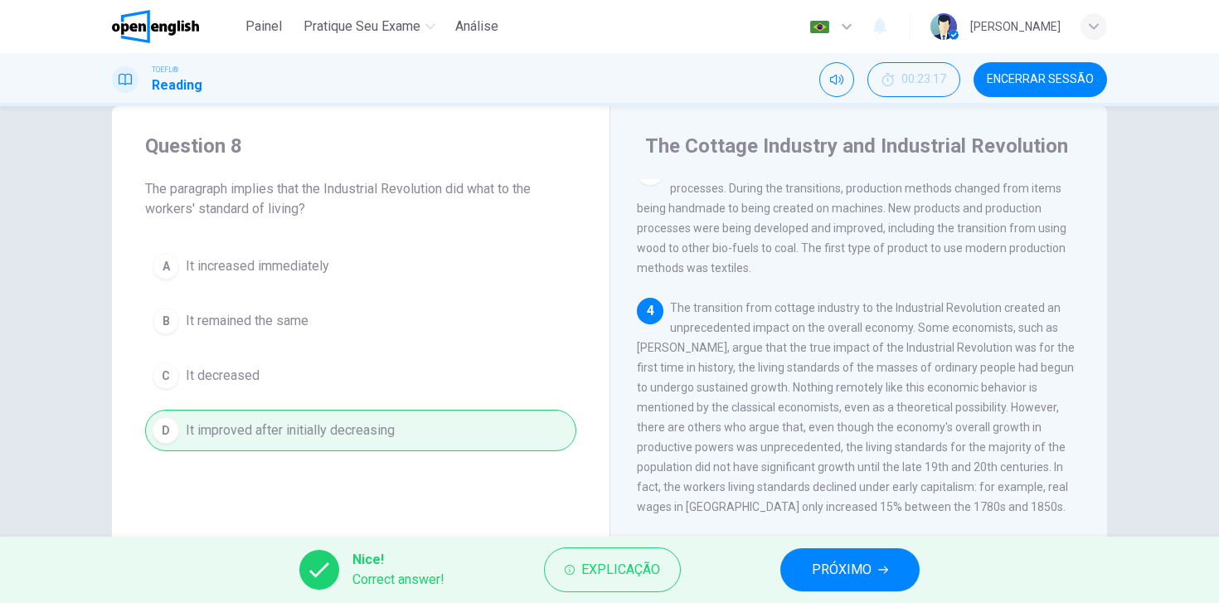
click at [839, 565] on span "PRÓXIMO" at bounding box center [842, 569] width 60 height 23
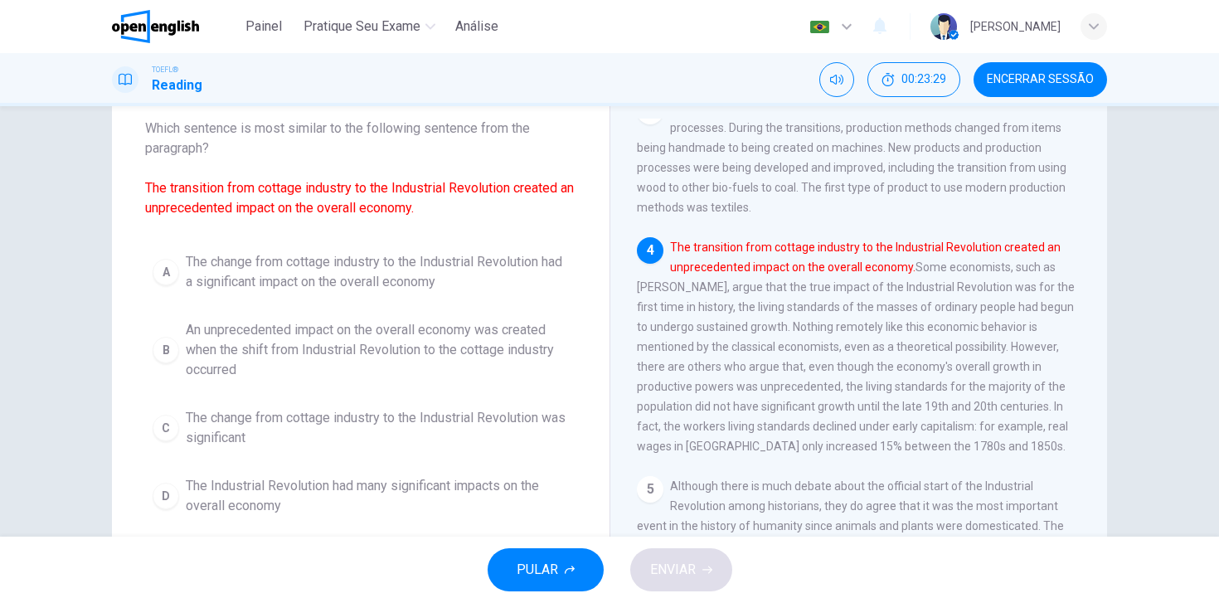
scroll to position [95, 0]
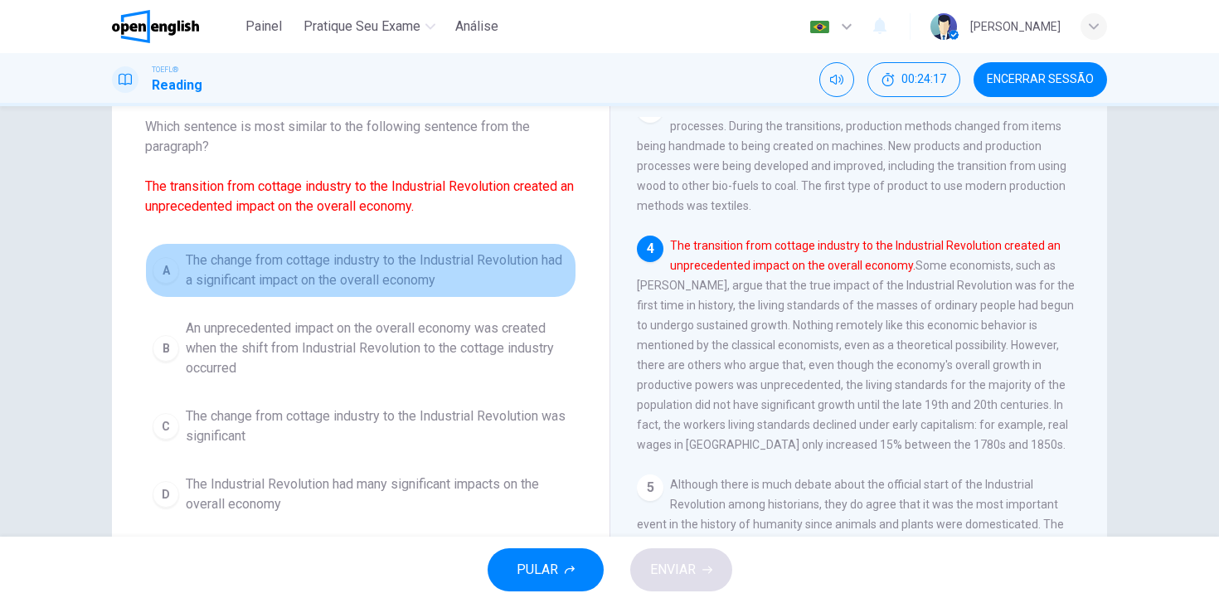
click at [168, 268] on div "A" at bounding box center [166, 270] width 27 height 27
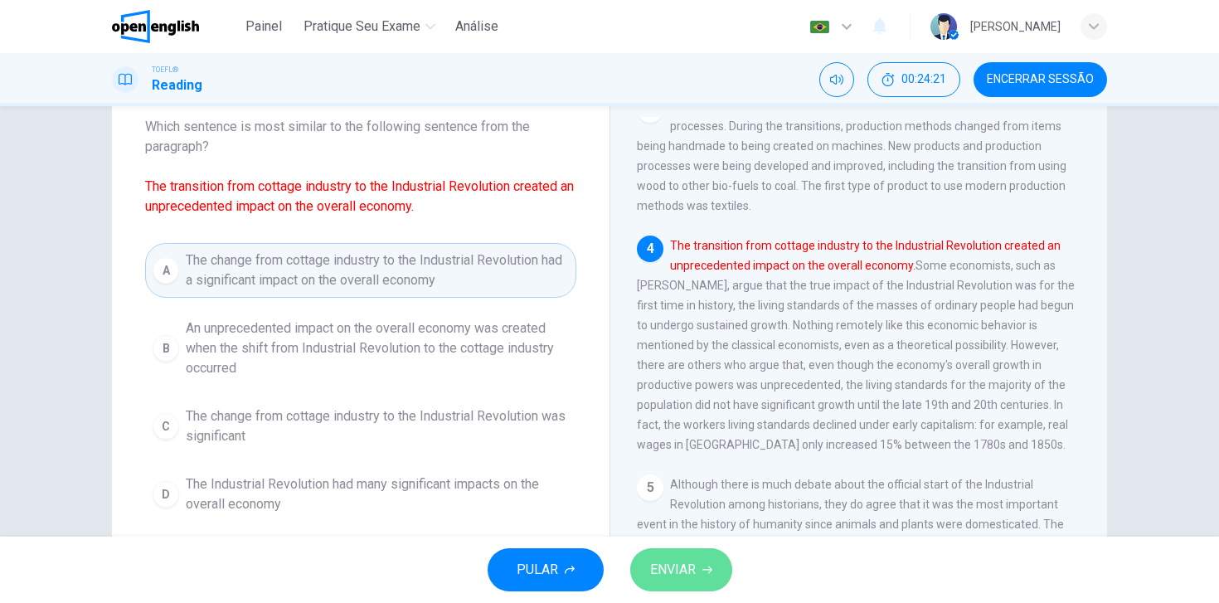
click at [695, 570] on button "ENVIAR" at bounding box center [681, 569] width 102 height 43
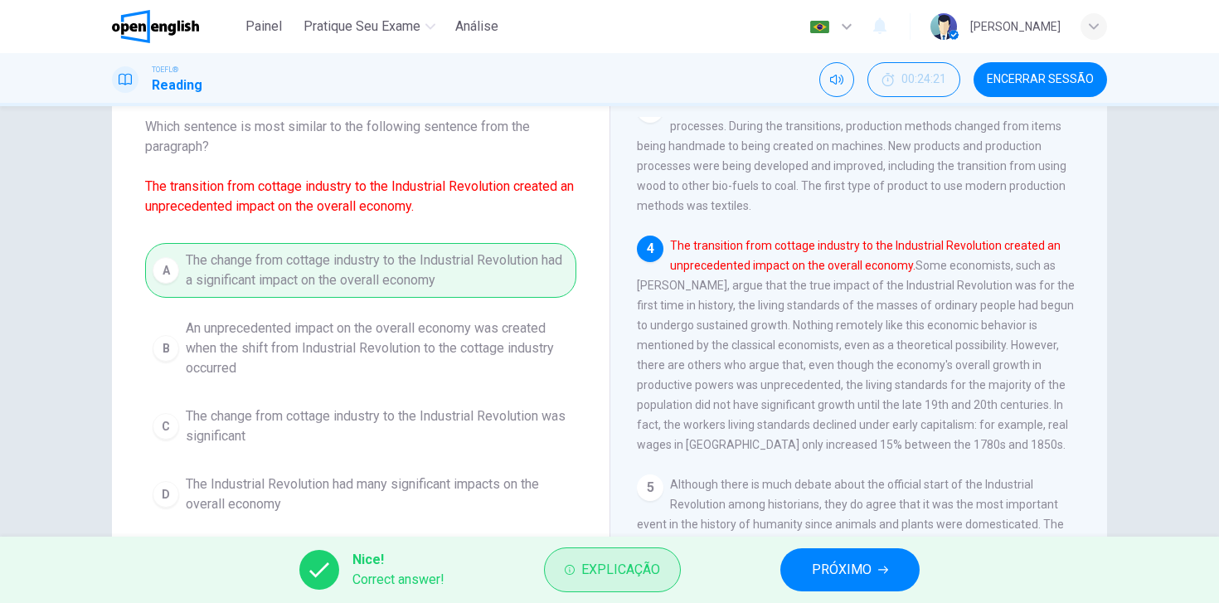
click at [667, 573] on button "Explicação" at bounding box center [612, 569] width 137 height 45
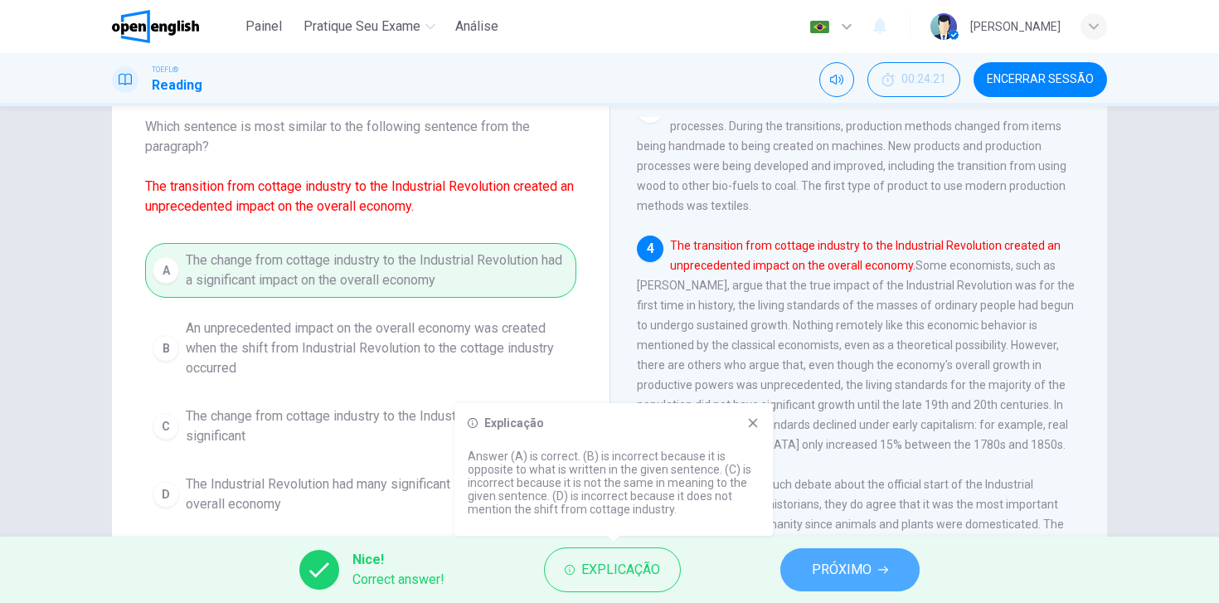
click at [813, 576] on span "PRÓXIMO" at bounding box center [842, 569] width 60 height 23
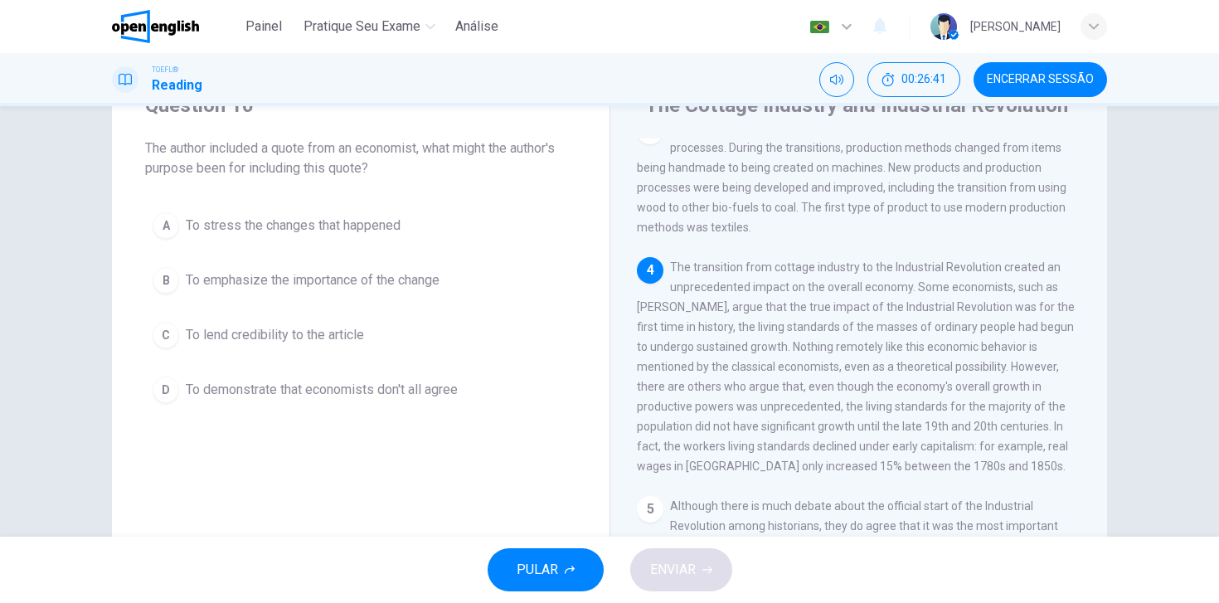
scroll to position [369, 0]
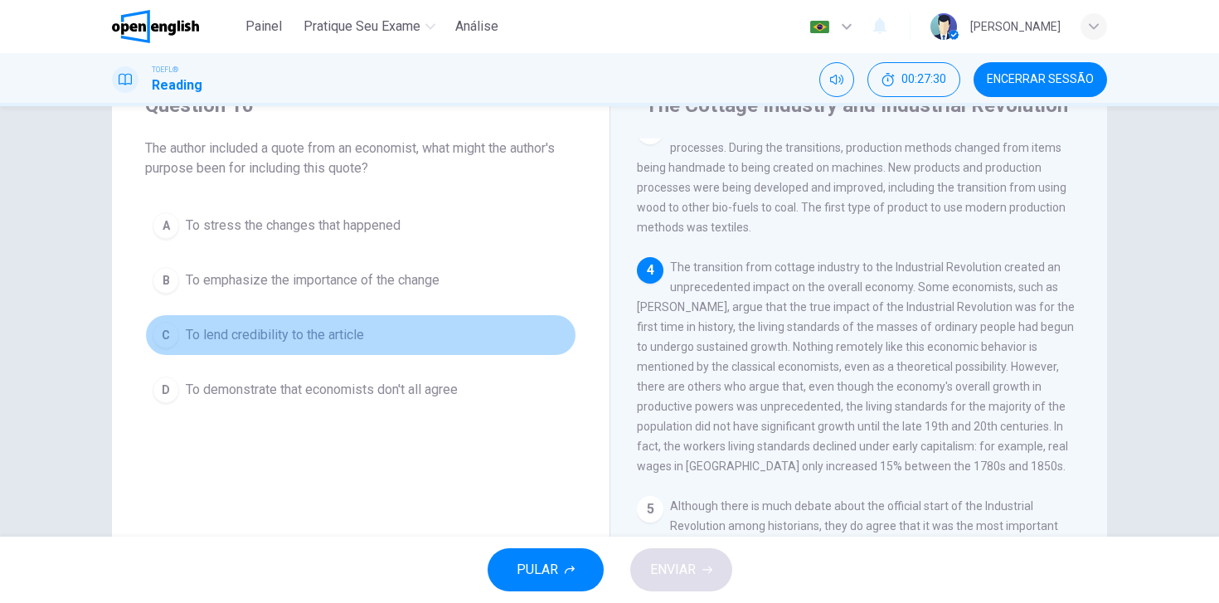
click at [171, 332] on div "C" at bounding box center [166, 335] width 27 height 27
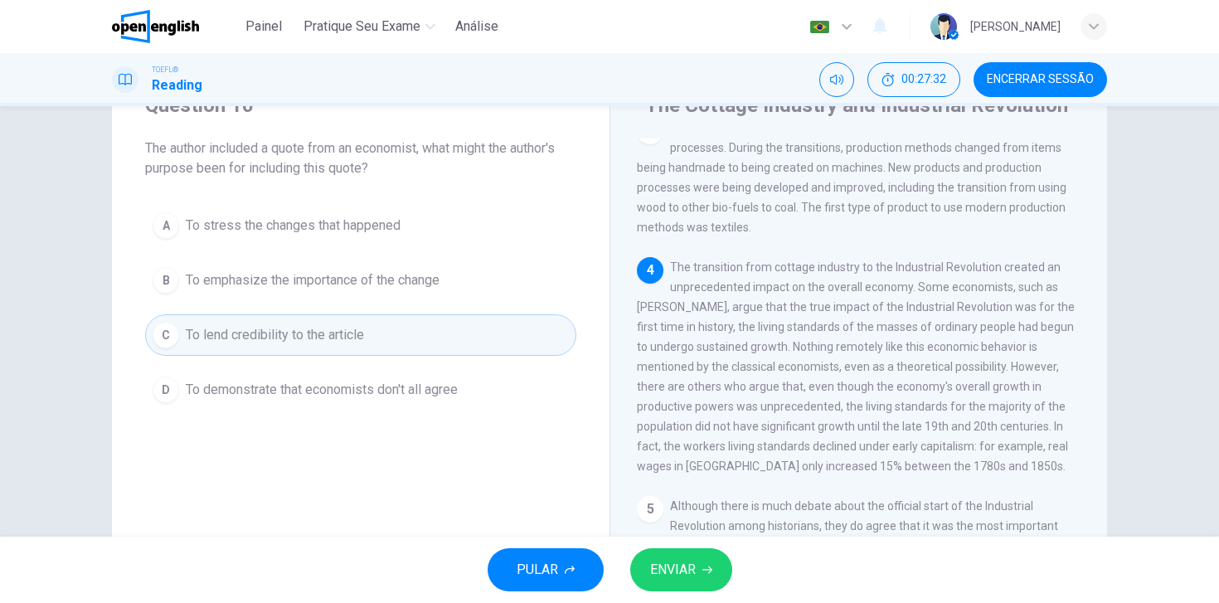
click at [679, 574] on span "ENVIAR" at bounding box center [673, 569] width 46 height 23
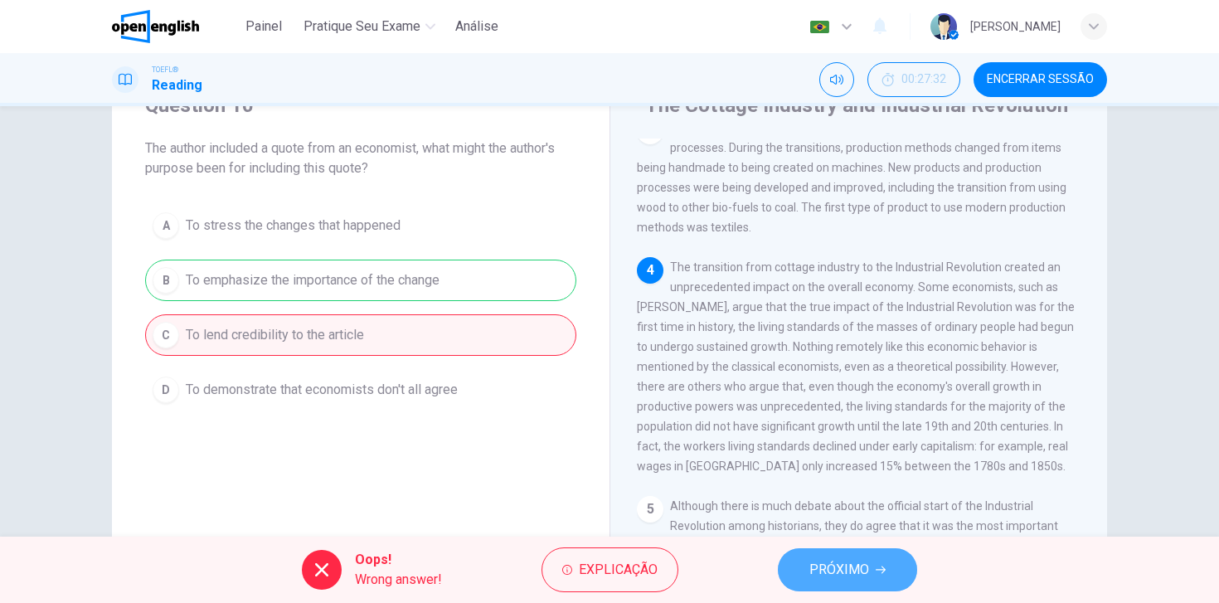
click at [834, 567] on span "PRÓXIMO" at bounding box center [840, 569] width 60 height 23
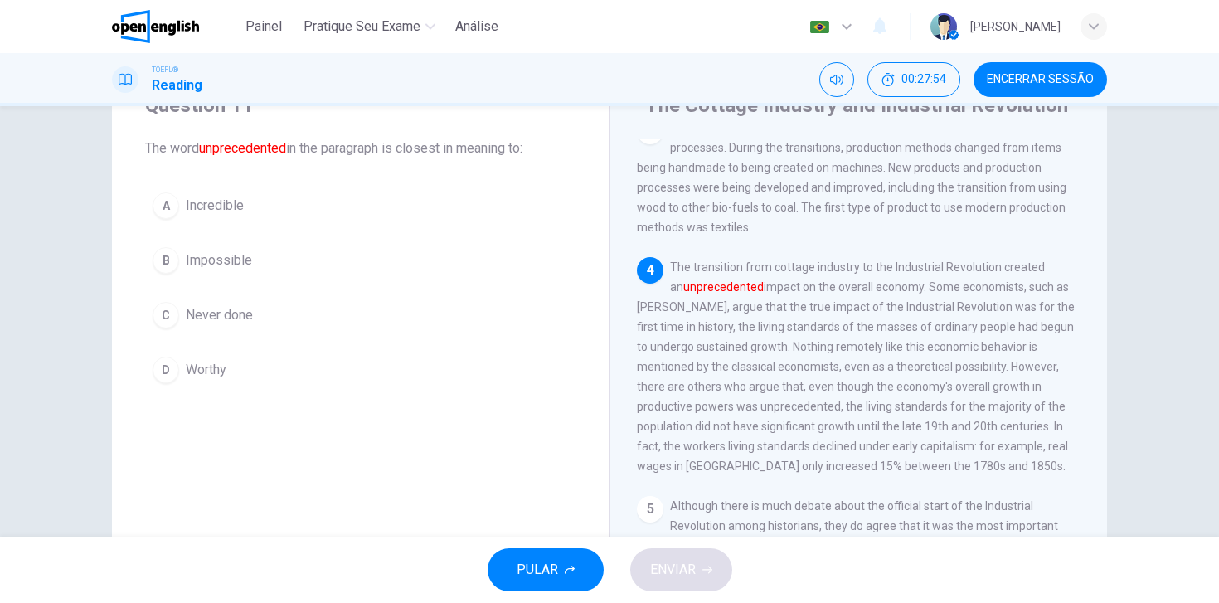
click at [172, 368] on div "D" at bounding box center [166, 370] width 27 height 27
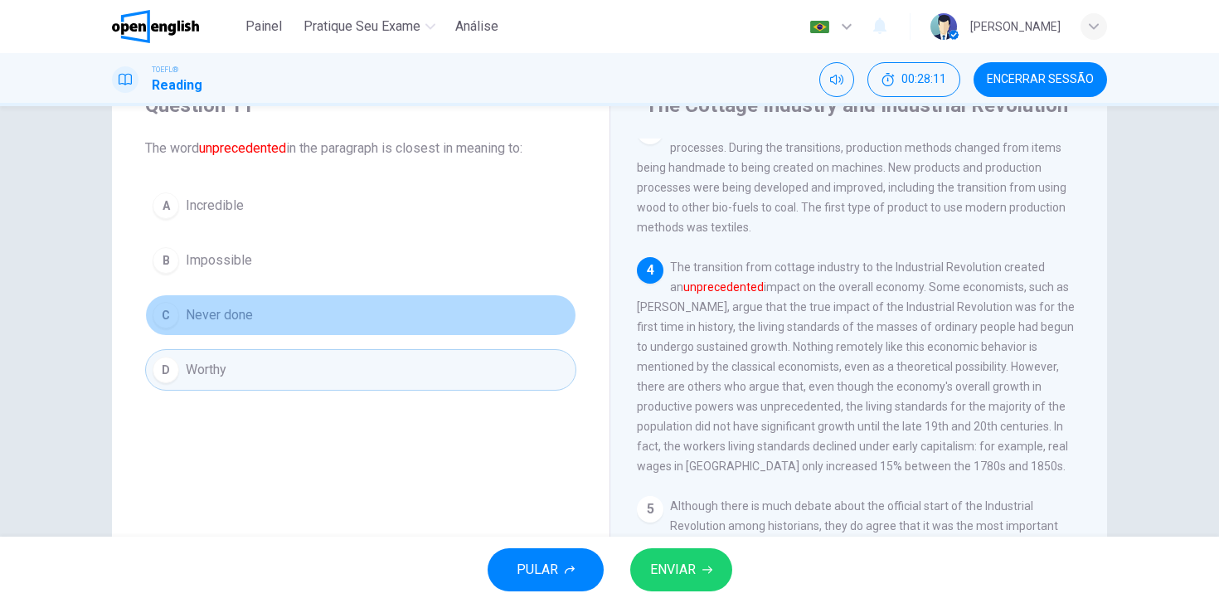
click at [166, 320] on div "C" at bounding box center [166, 315] width 27 height 27
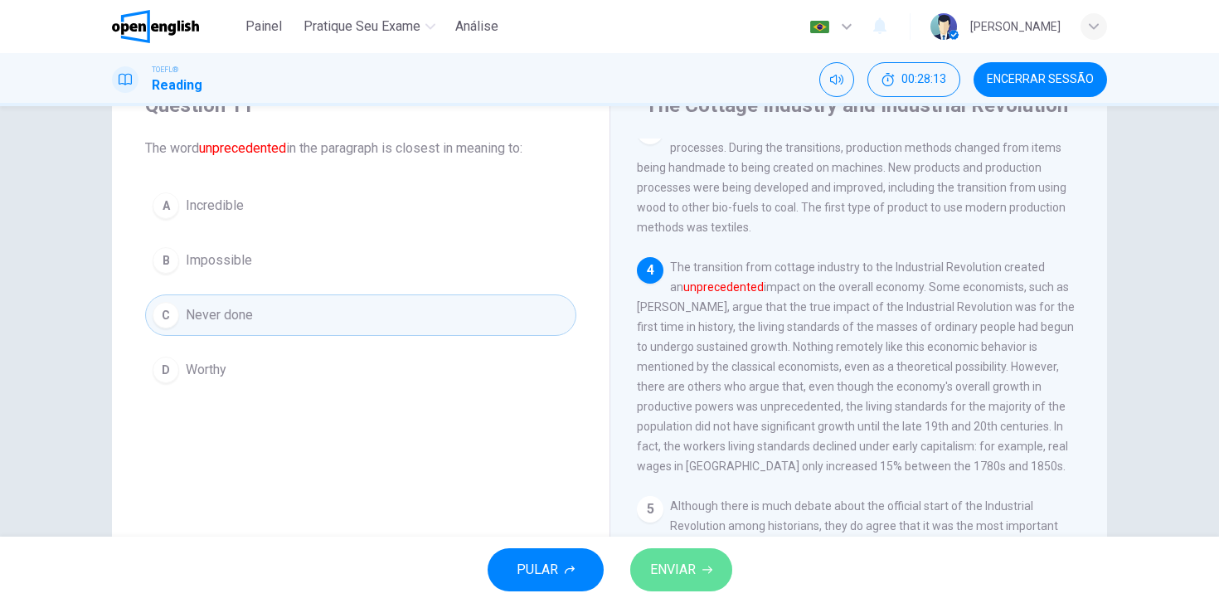
click at [675, 567] on span "ENVIAR" at bounding box center [673, 569] width 46 height 23
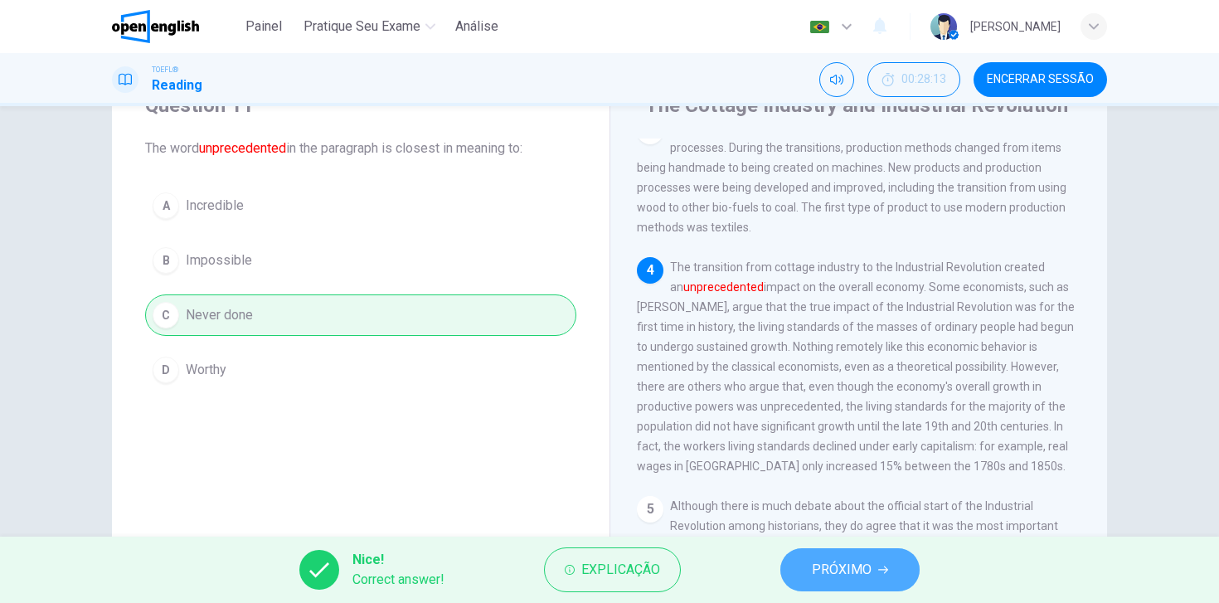
click at [821, 576] on span "PRÓXIMO" at bounding box center [842, 569] width 60 height 23
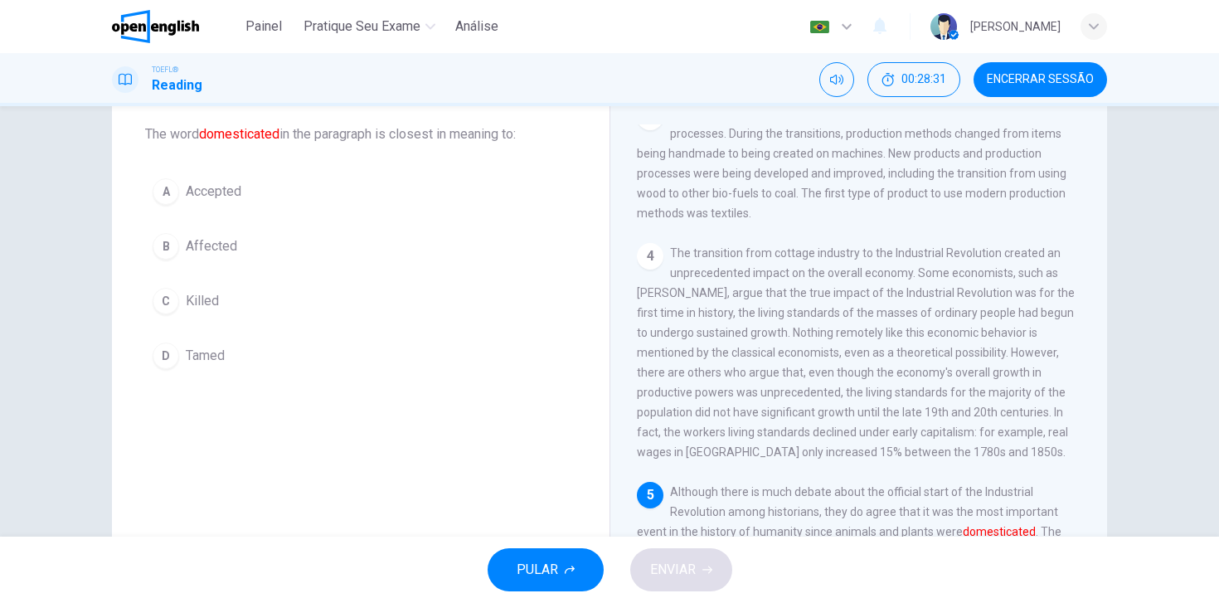
scroll to position [61, 0]
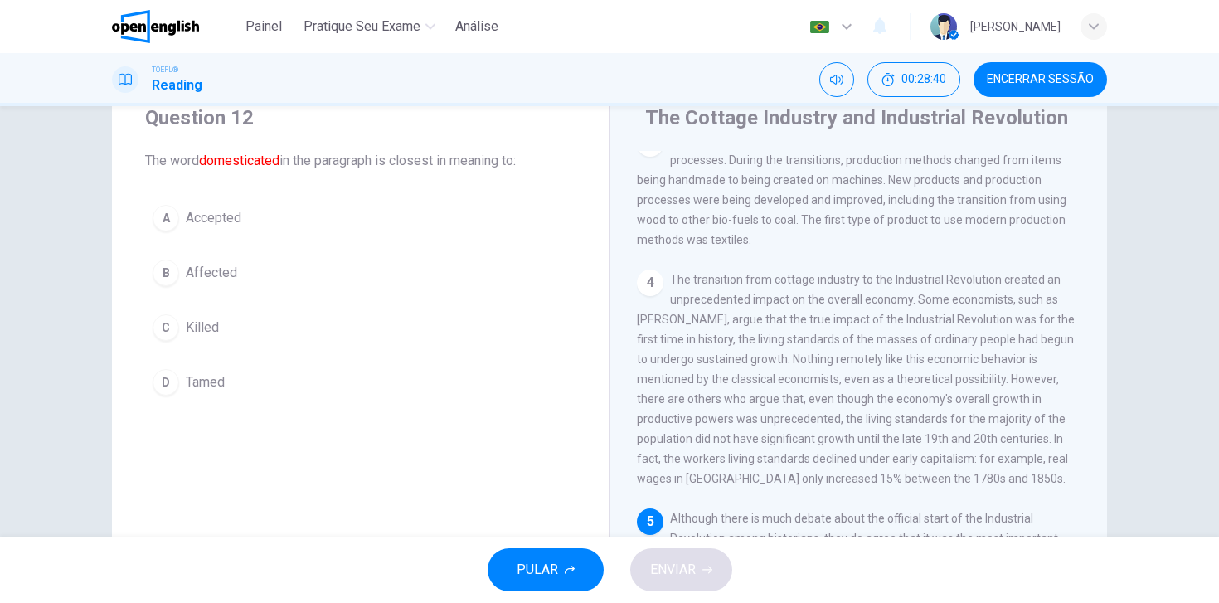
click at [178, 380] on div "D" at bounding box center [166, 382] width 27 height 27
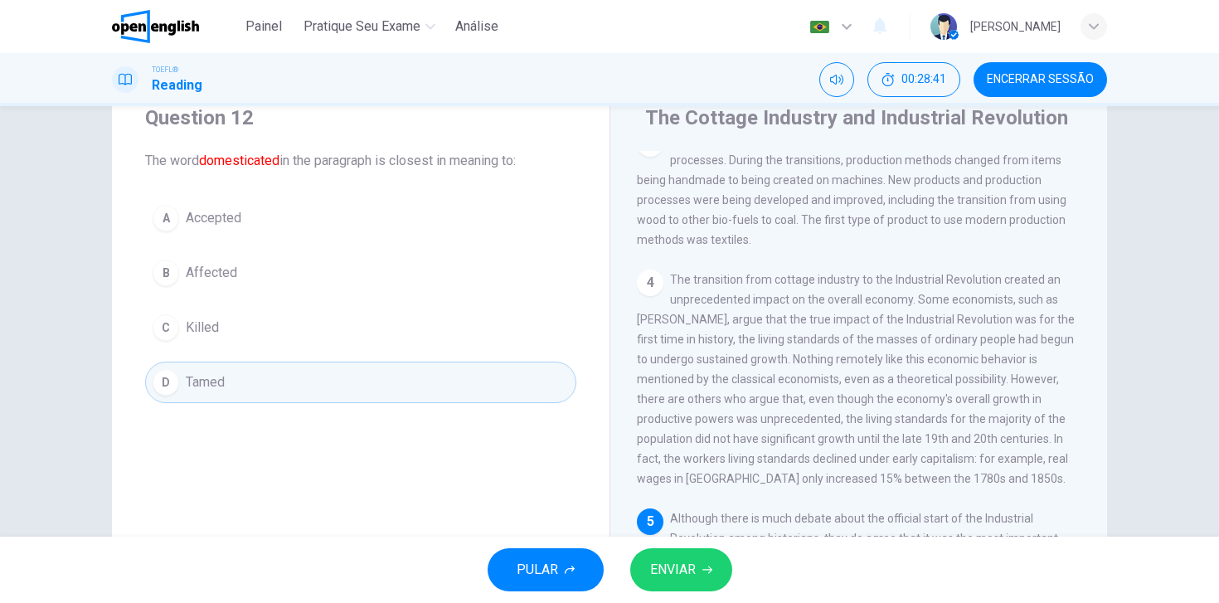
click at [667, 584] on button "ENVIAR" at bounding box center [681, 569] width 102 height 43
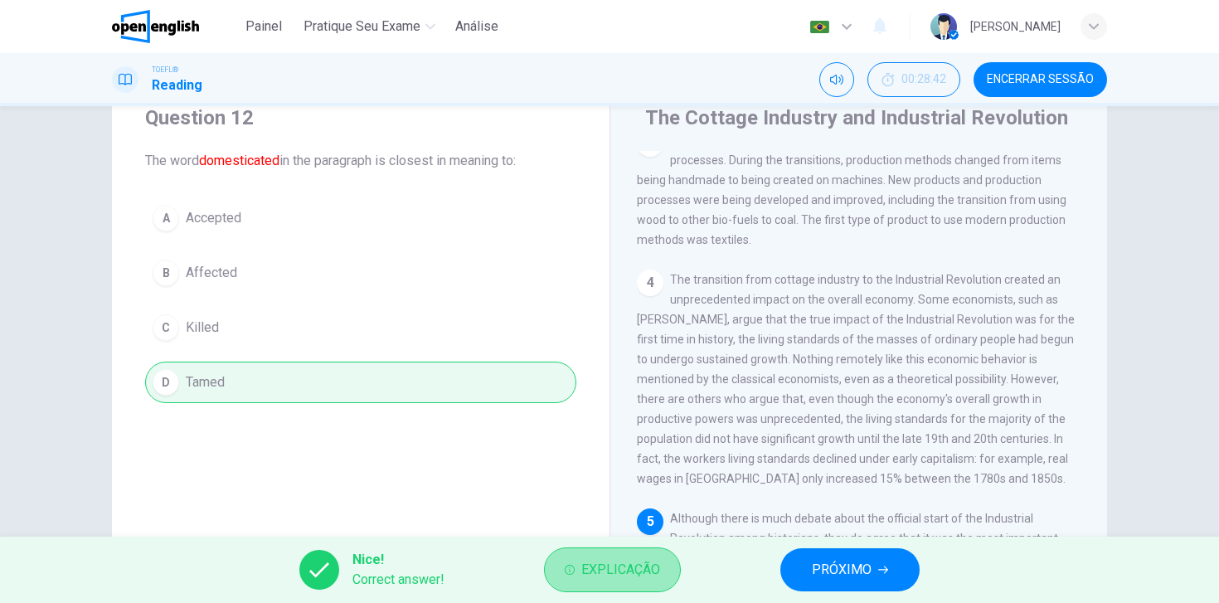
click at [606, 563] on span "Explicação" at bounding box center [620, 569] width 79 height 23
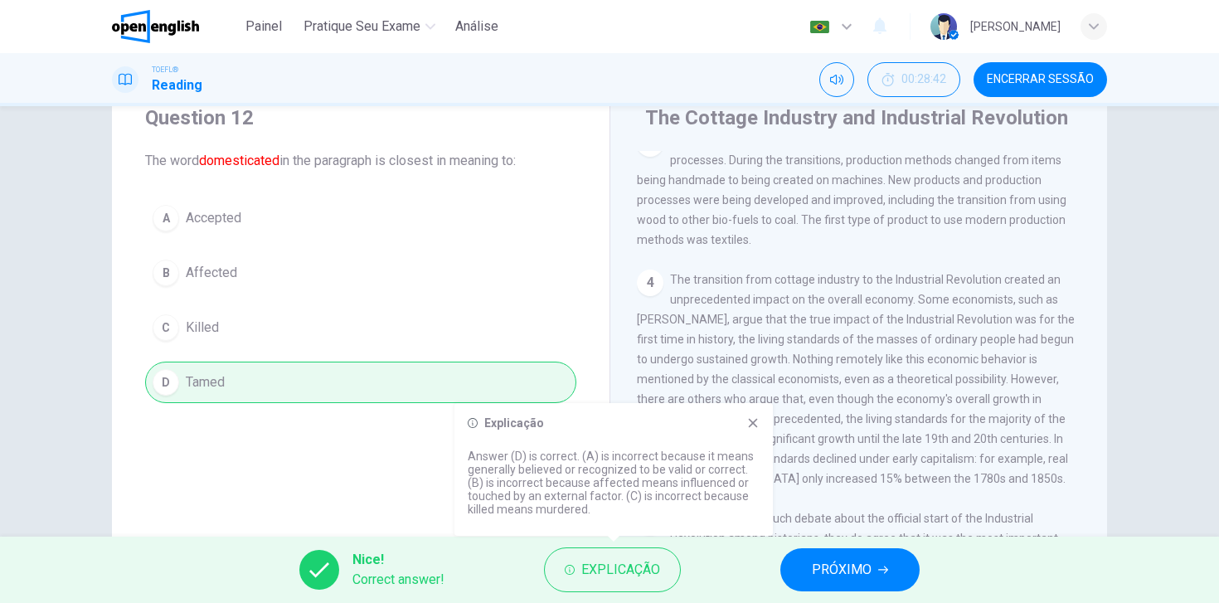
click at [751, 425] on icon at bounding box center [753, 422] width 13 height 13
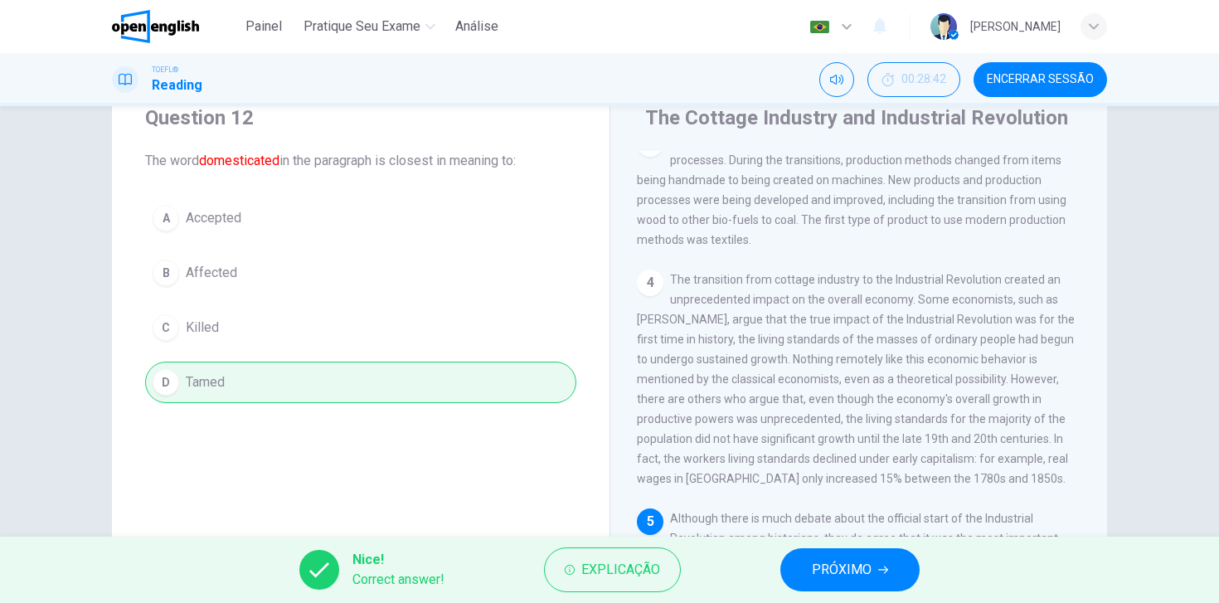
click at [852, 576] on span "PRÓXIMO" at bounding box center [842, 569] width 60 height 23
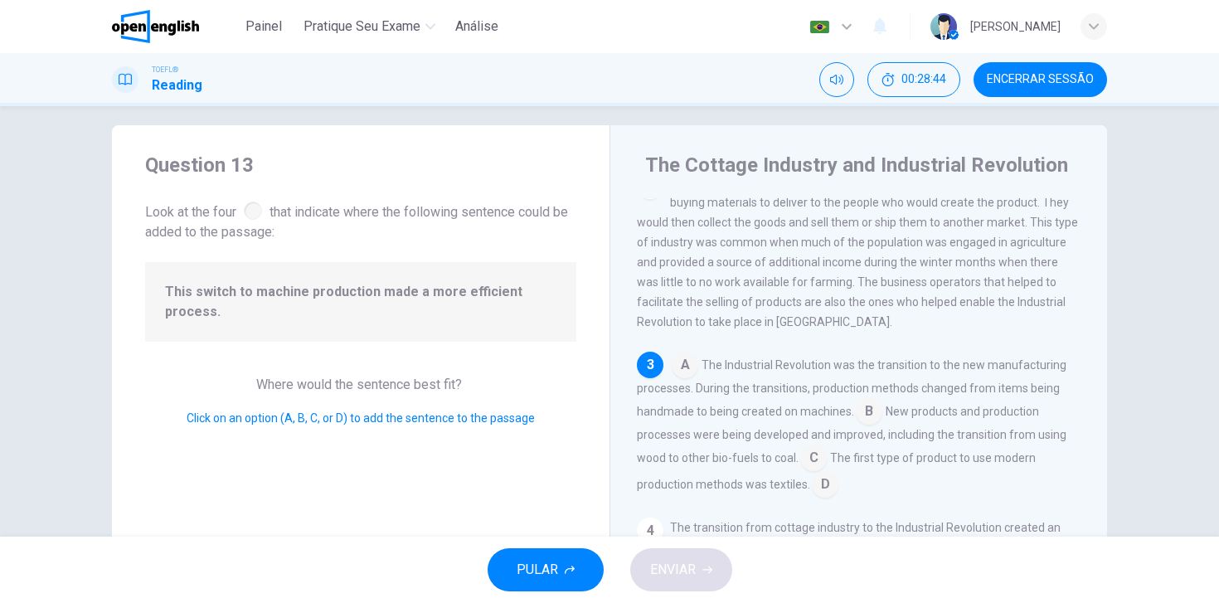
scroll to position [12, 0]
click at [253, 212] on div at bounding box center [253, 212] width 18 height 18
click at [1031, 85] on span "Encerrar Sessão" at bounding box center [1040, 79] width 107 height 13
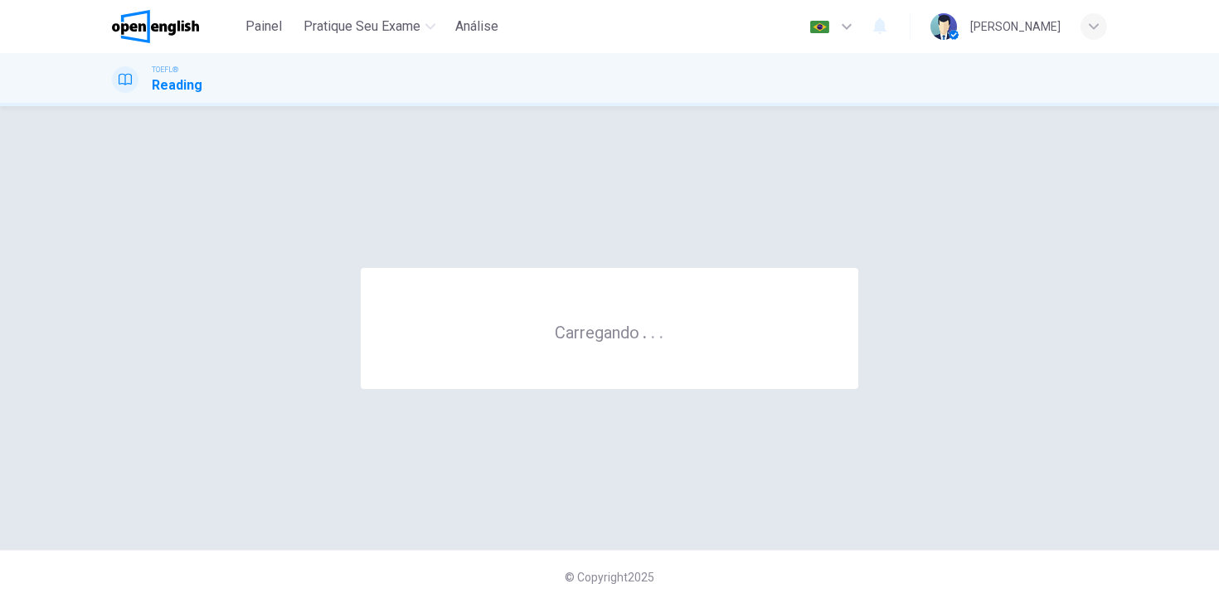
scroll to position [0, 0]
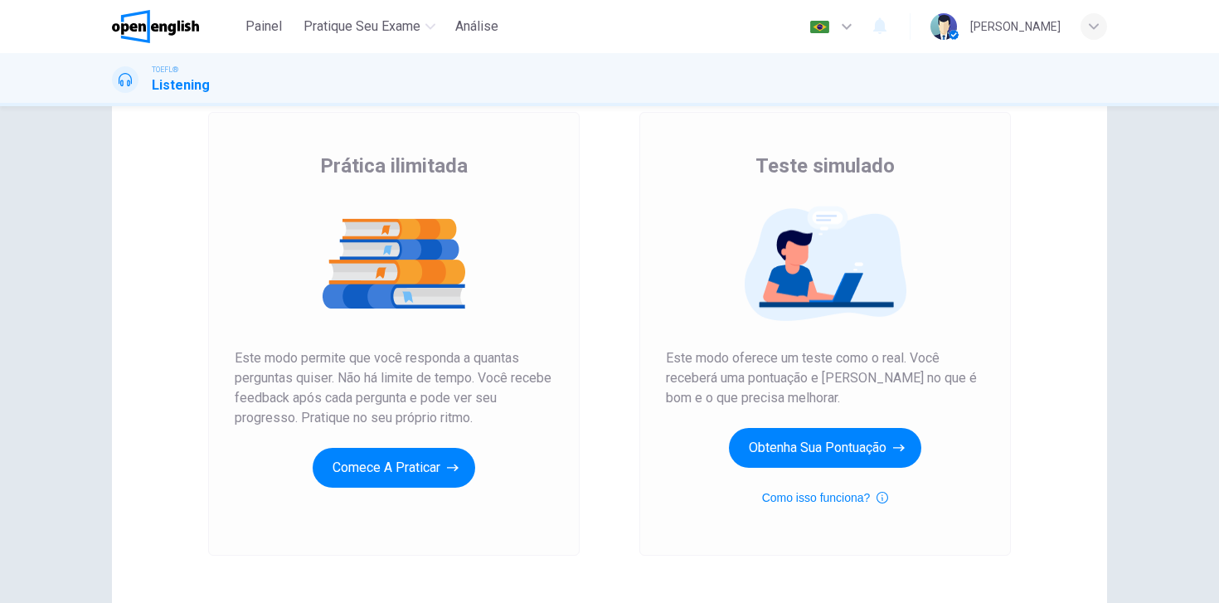
scroll to position [97, 0]
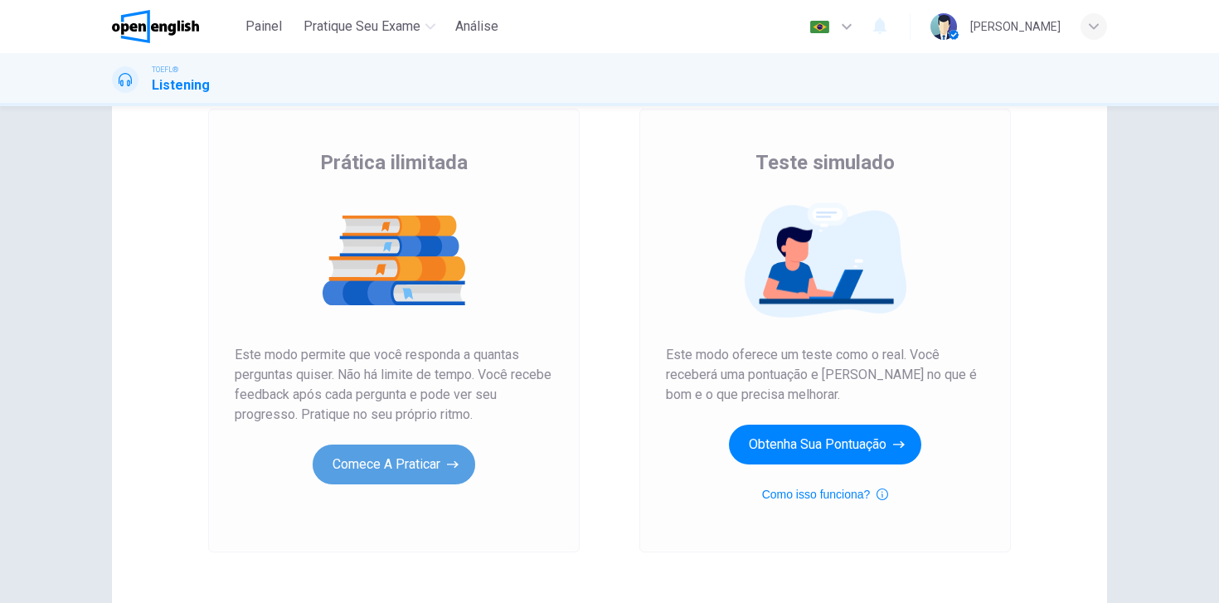
click at [396, 469] on button "Comece a praticar" at bounding box center [394, 465] width 163 height 40
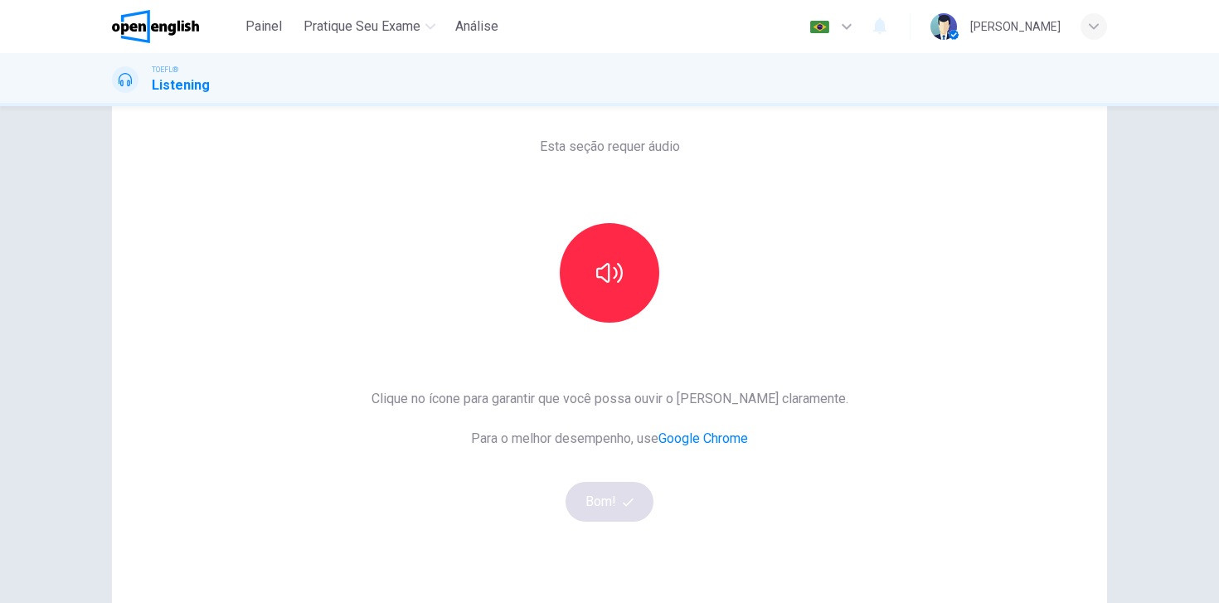
scroll to position [75, 0]
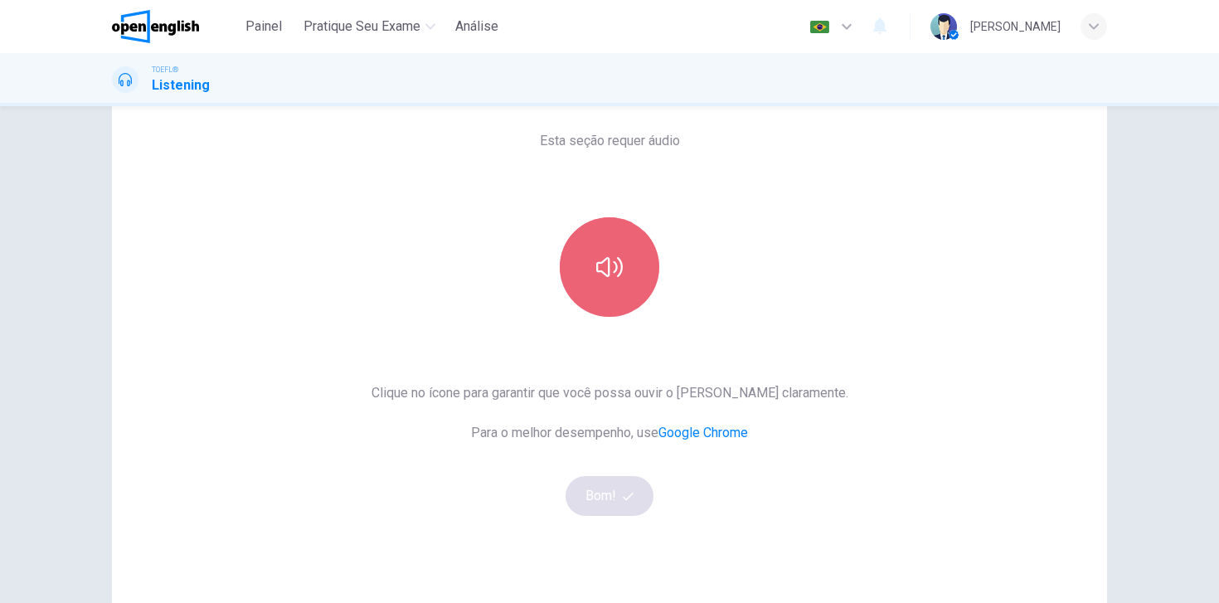
click at [601, 268] on icon "button" at bounding box center [609, 267] width 27 height 27
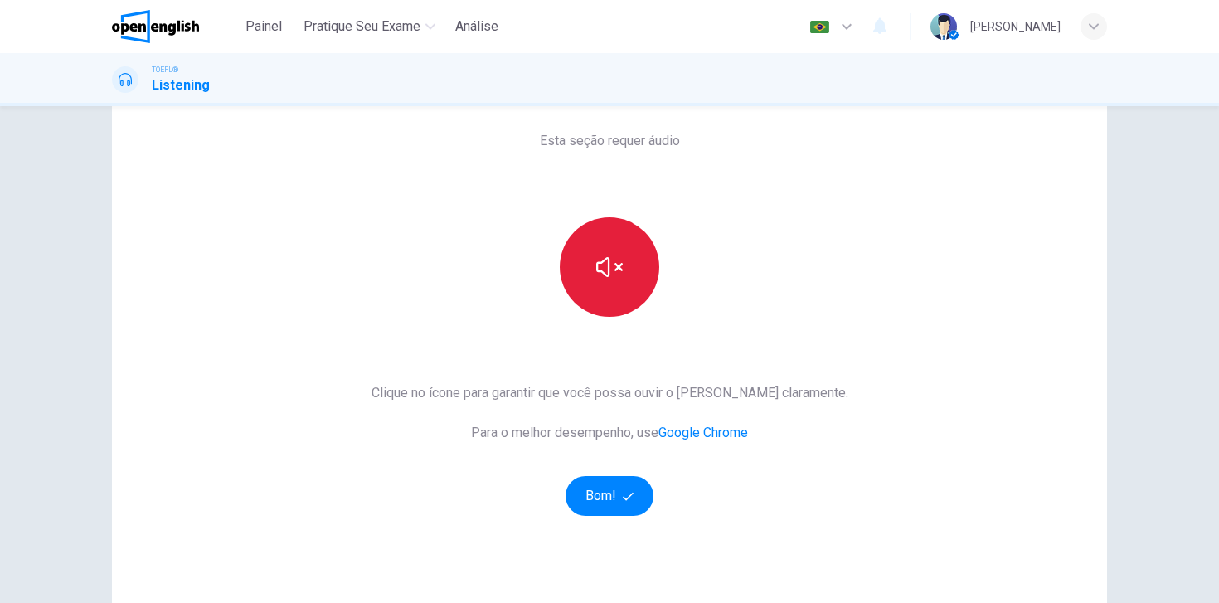
click at [606, 261] on icon "button" at bounding box center [609, 267] width 27 height 27
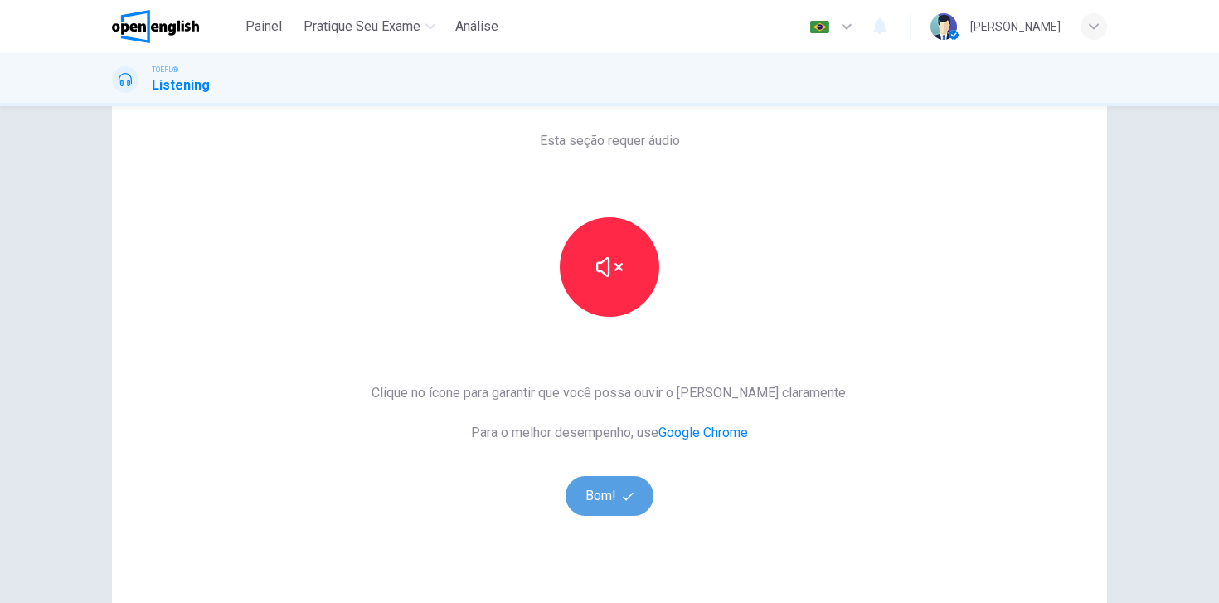
click at [606, 507] on button "Bom!" at bounding box center [610, 496] width 89 height 40
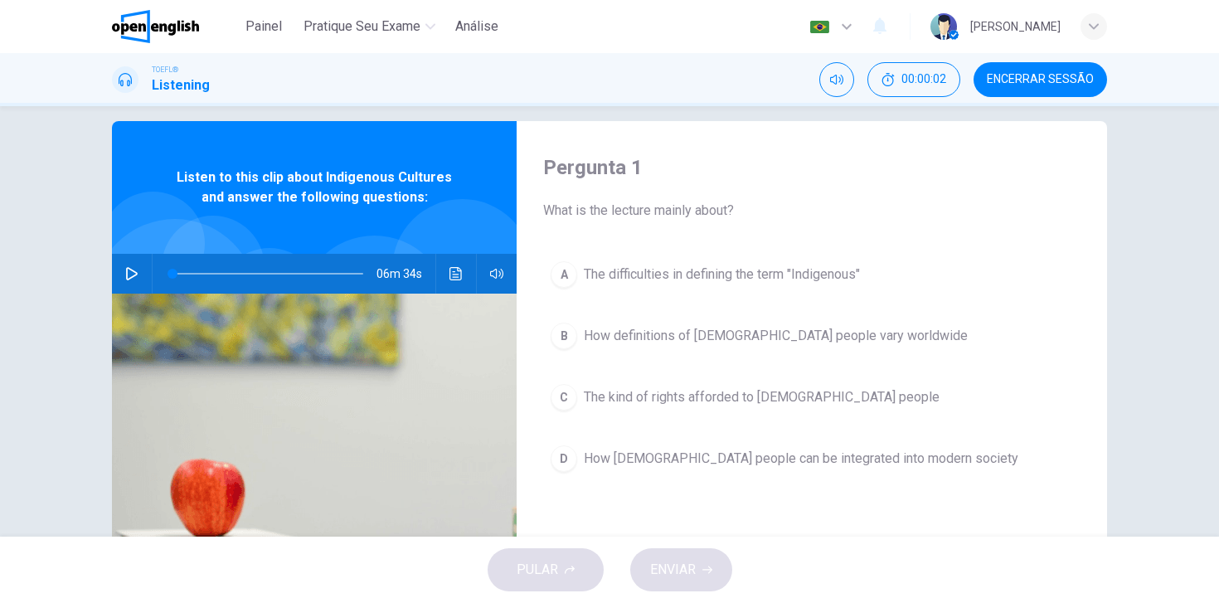
scroll to position [0, 0]
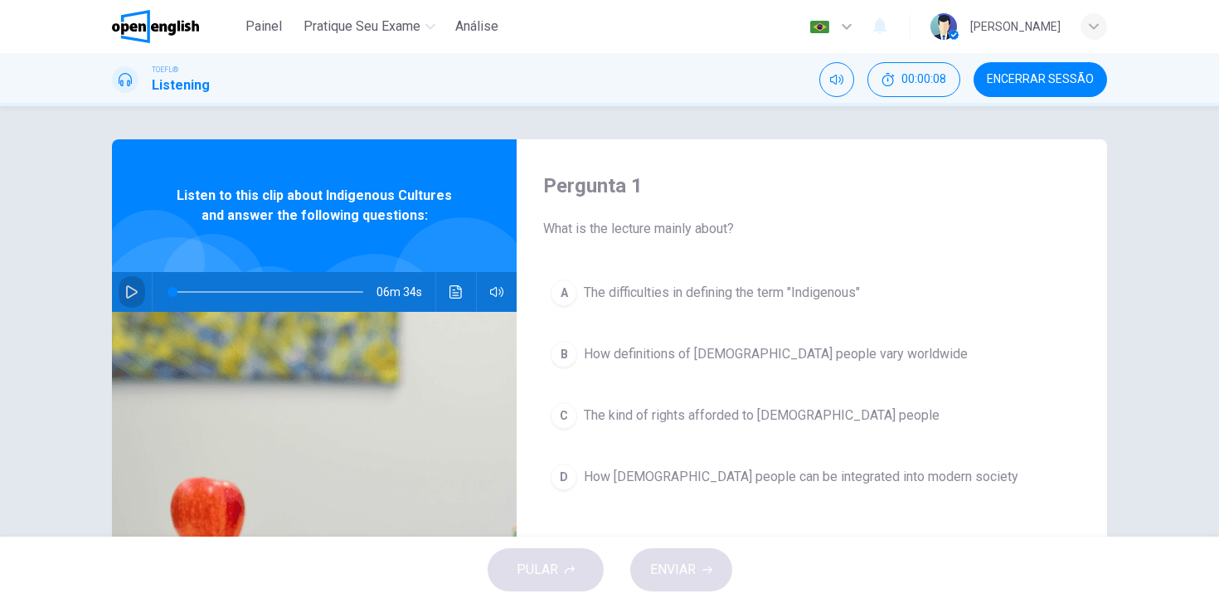
click at [127, 290] on icon "button" at bounding box center [132, 291] width 12 height 13
click at [124, 289] on button "button" at bounding box center [132, 292] width 27 height 40
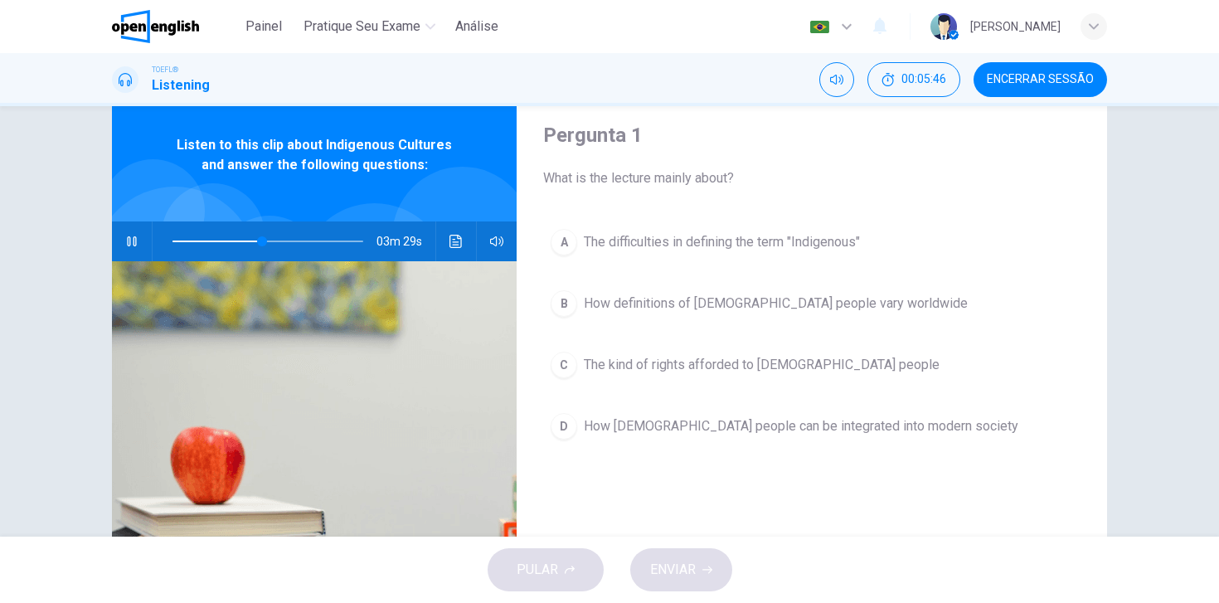
scroll to position [60, 0]
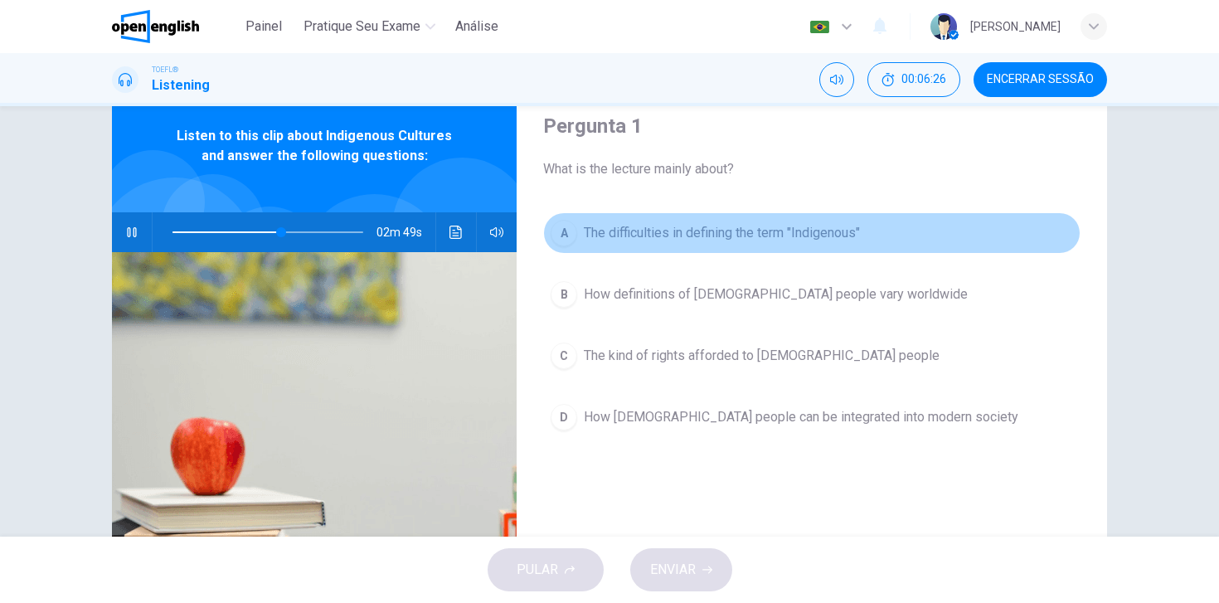
click at [567, 233] on div "A" at bounding box center [564, 233] width 27 height 27
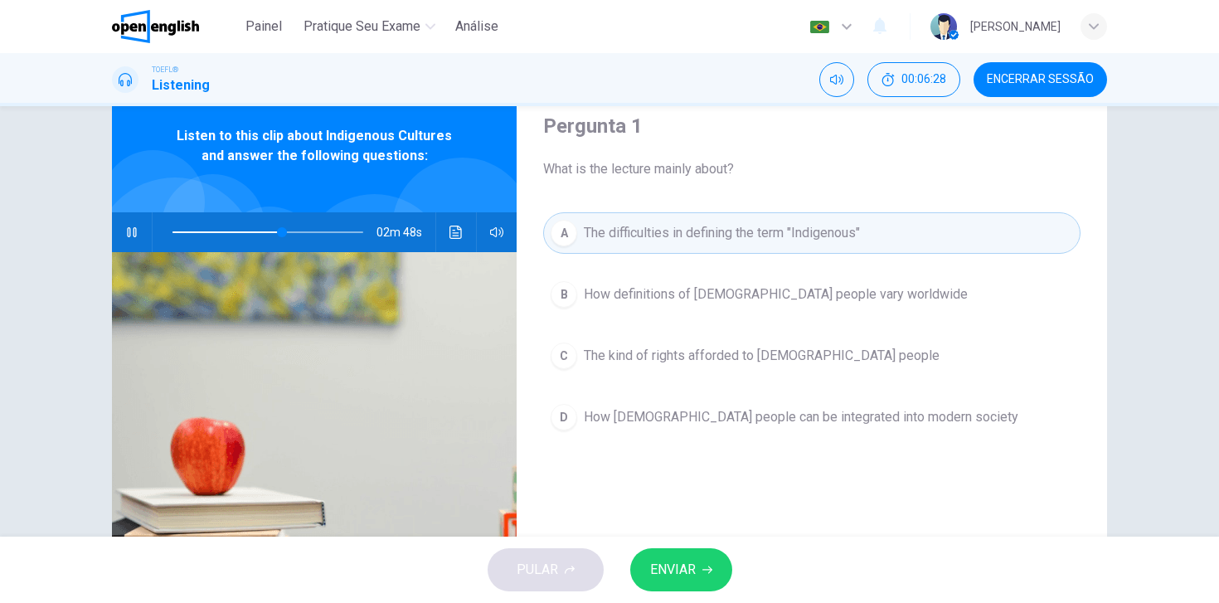
click at [682, 566] on span "ENVIAR" at bounding box center [673, 569] width 46 height 23
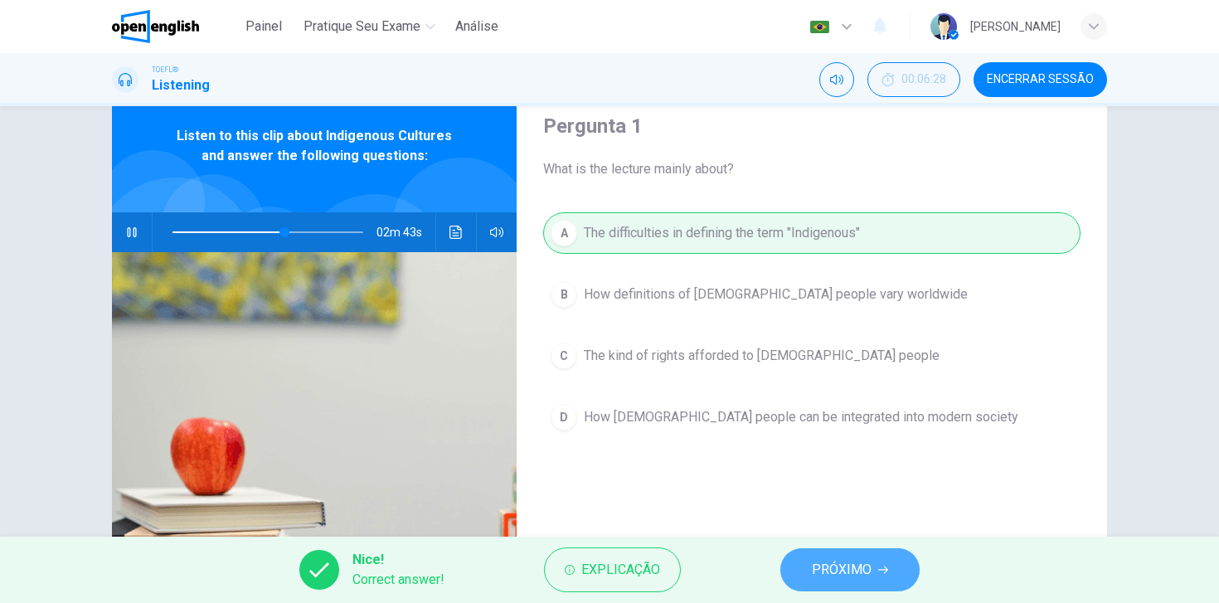
click at [841, 571] on span "PRÓXIMO" at bounding box center [842, 569] width 60 height 23
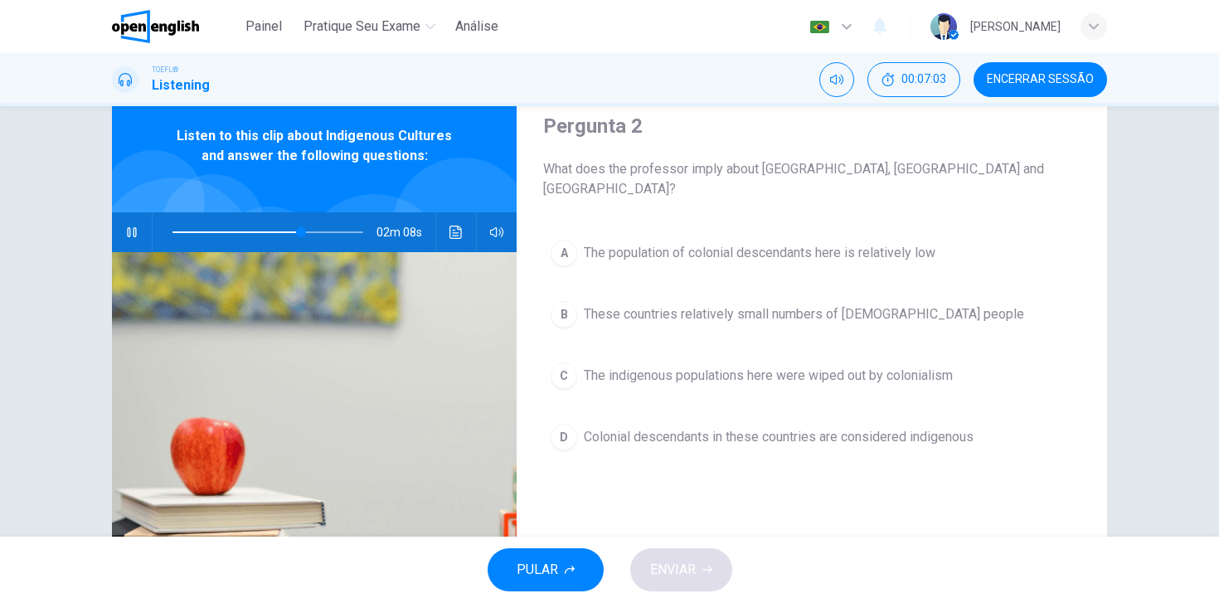
click at [171, 231] on div at bounding box center [265, 232] width 224 height 40
click at [177, 232] on span at bounding box center [268, 232] width 191 height 23
click at [207, 232] on span at bounding box center [268, 232] width 191 height 23
click at [129, 235] on icon "button" at bounding box center [131, 232] width 9 height 10
click at [129, 235] on icon "button" at bounding box center [131, 232] width 13 height 13
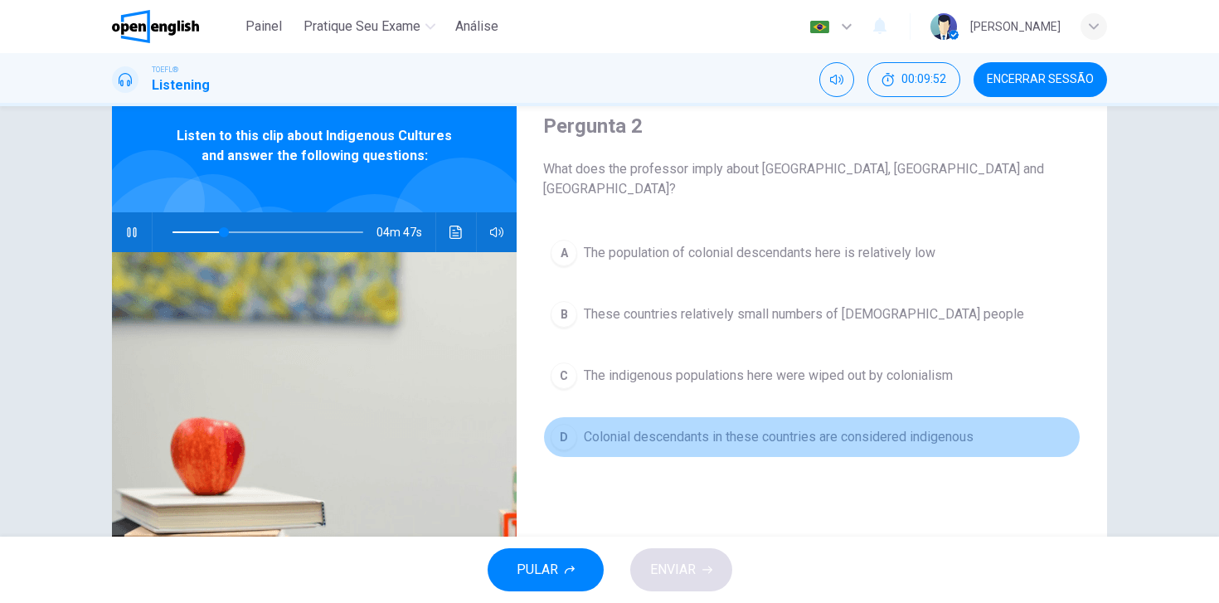
click at [563, 424] on div "D" at bounding box center [564, 437] width 27 height 27
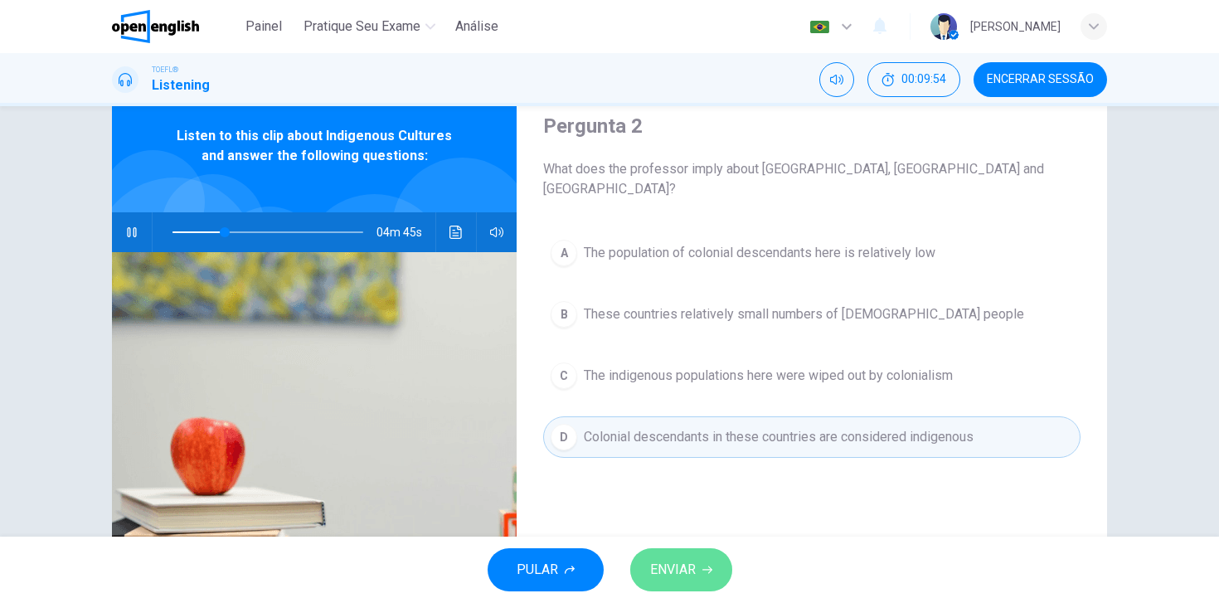
click at [683, 567] on span "ENVIAR" at bounding box center [673, 569] width 46 height 23
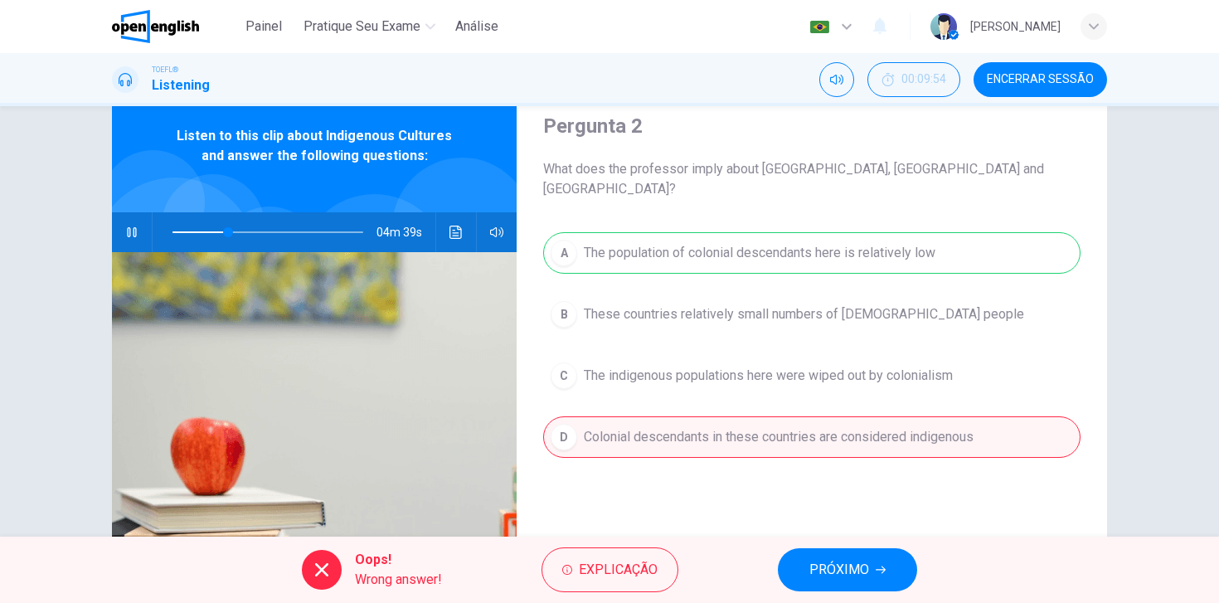
click at [123, 229] on button "button" at bounding box center [132, 232] width 27 height 40
click at [824, 570] on span "PRÓXIMO" at bounding box center [840, 569] width 60 height 23
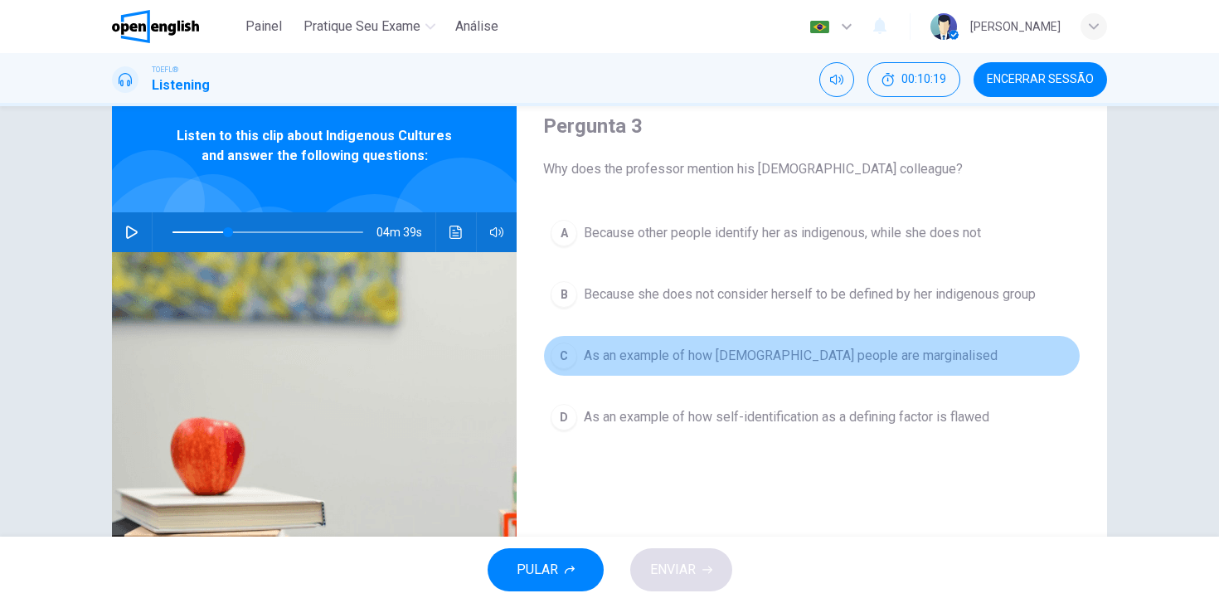
click at [562, 354] on div "C" at bounding box center [564, 356] width 27 height 27
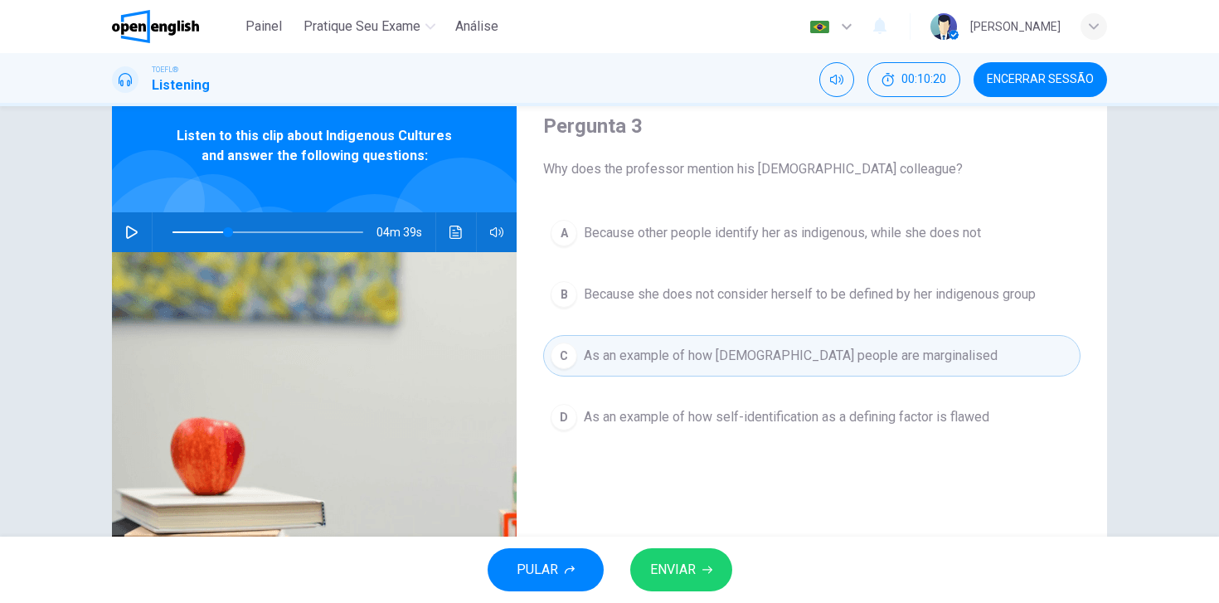
click at [703, 572] on icon "button" at bounding box center [708, 570] width 10 height 10
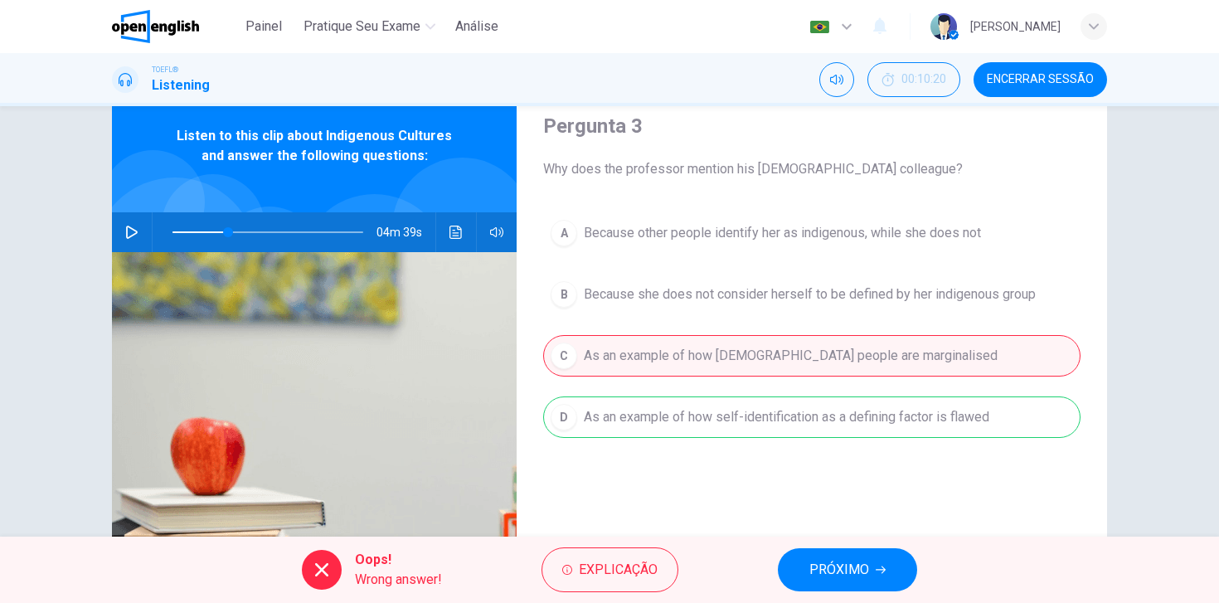
drag, startPoint x: 996, startPoint y: 422, endPoint x: 964, endPoint y: 421, distance: 32.4
click at [964, 422] on div "A Because other people identify her as indigenous, while she does not B Because…" at bounding box center [811, 341] width 537 height 259
click at [820, 564] on span "PRÓXIMO" at bounding box center [840, 569] width 60 height 23
type input "**"
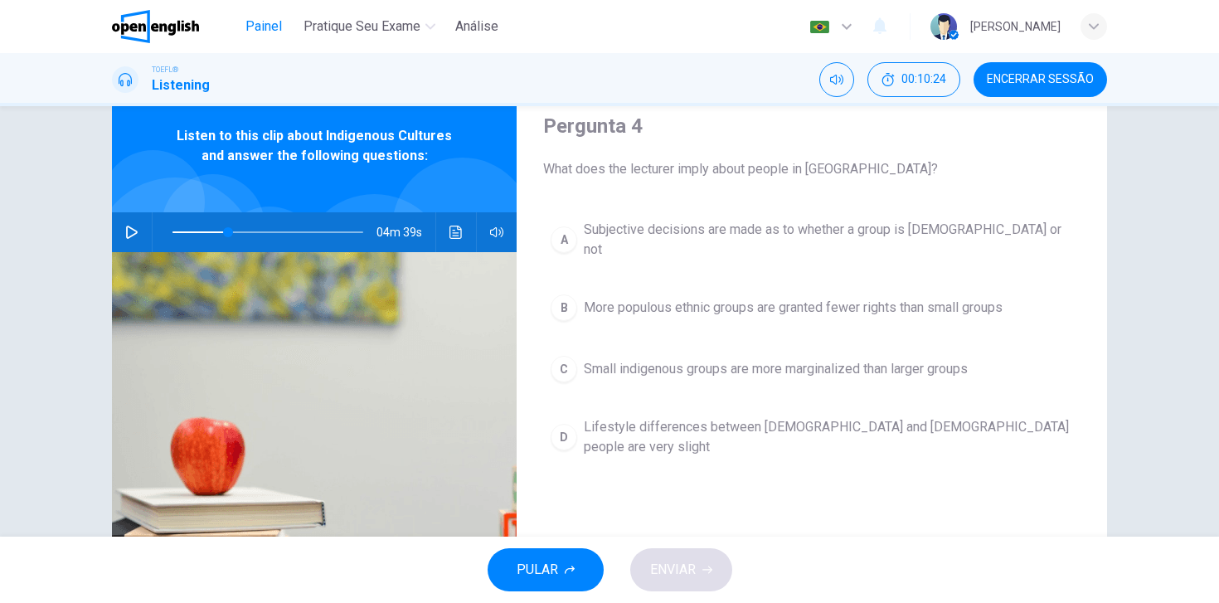
click at [270, 29] on span "Painel" at bounding box center [264, 27] width 36 height 20
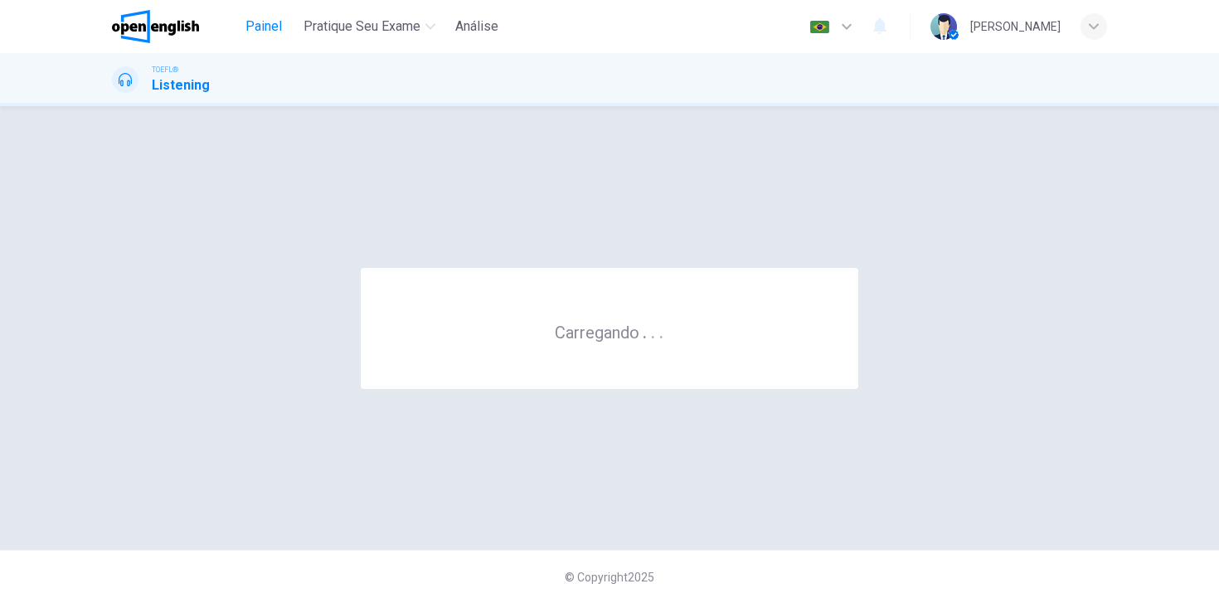
scroll to position [0, 0]
